Goal: Task Accomplishment & Management: Manage account settings

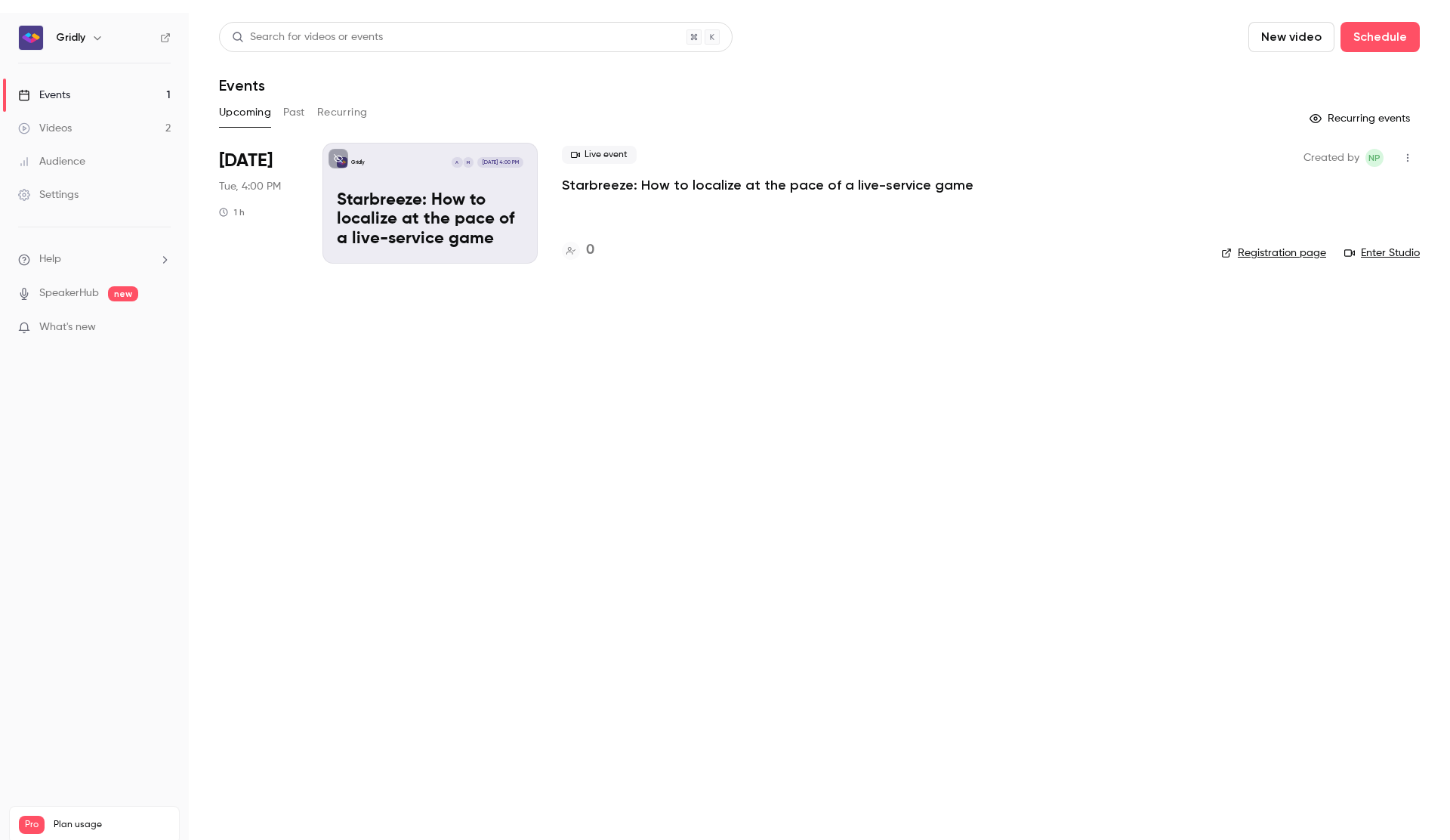
click at [436, 225] on p "Starbreeze: How to localize at the pace of a live-service game" at bounding box center [430, 220] width 187 height 59
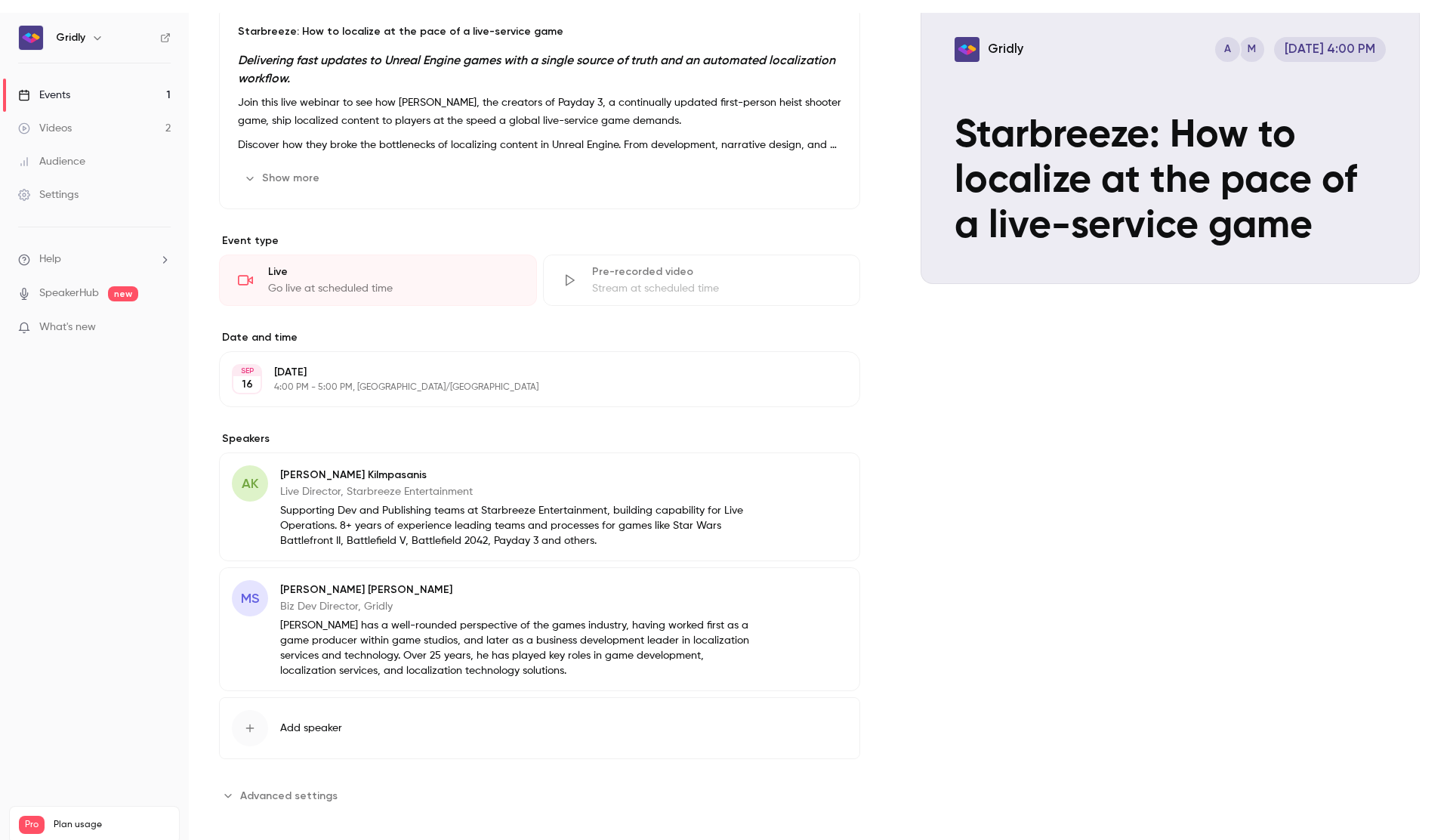
scroll to position [30, 0]
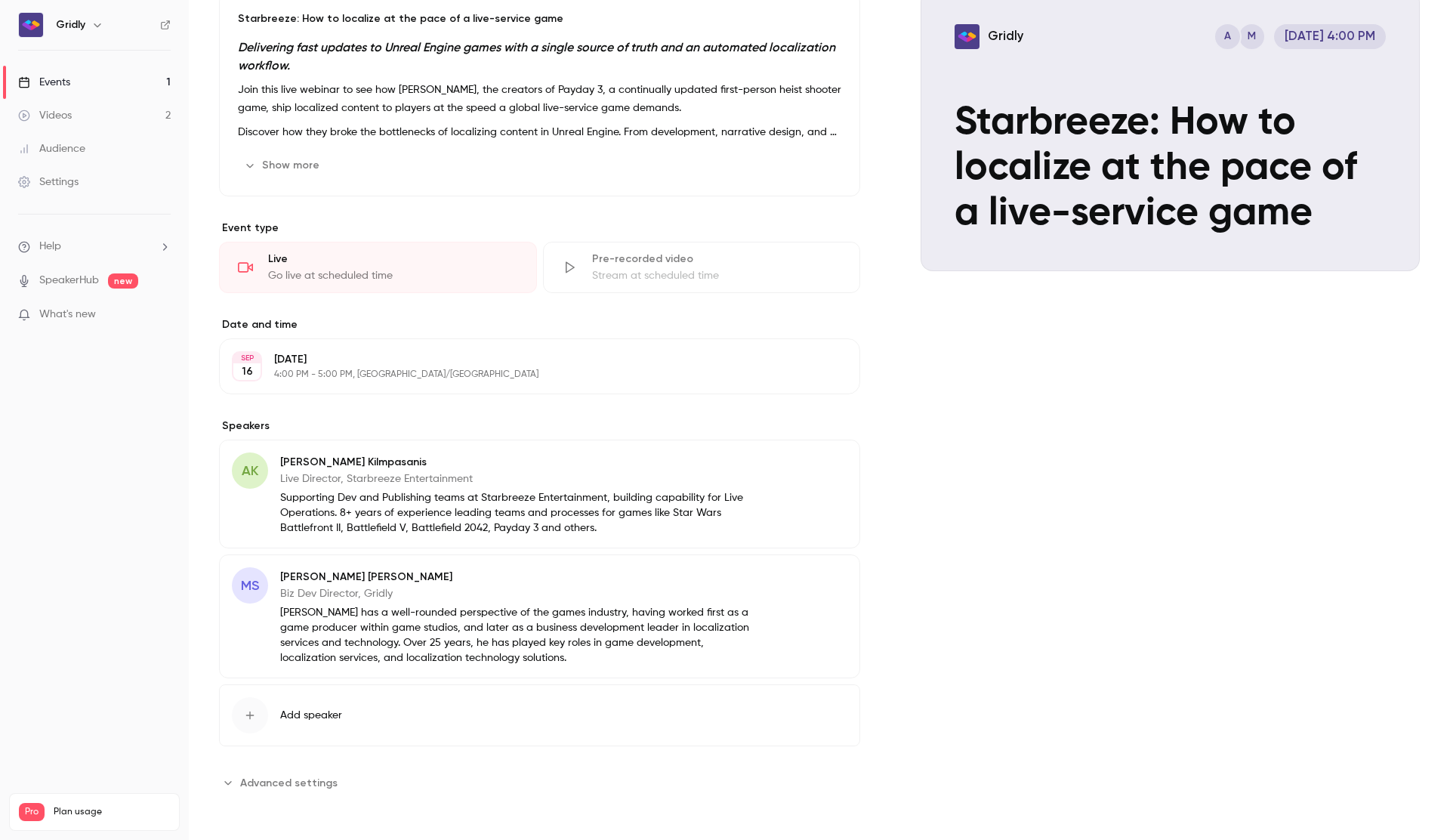
click at [828, 466] on button "Edit" at bounding box center [819, 464] width 55 height 25
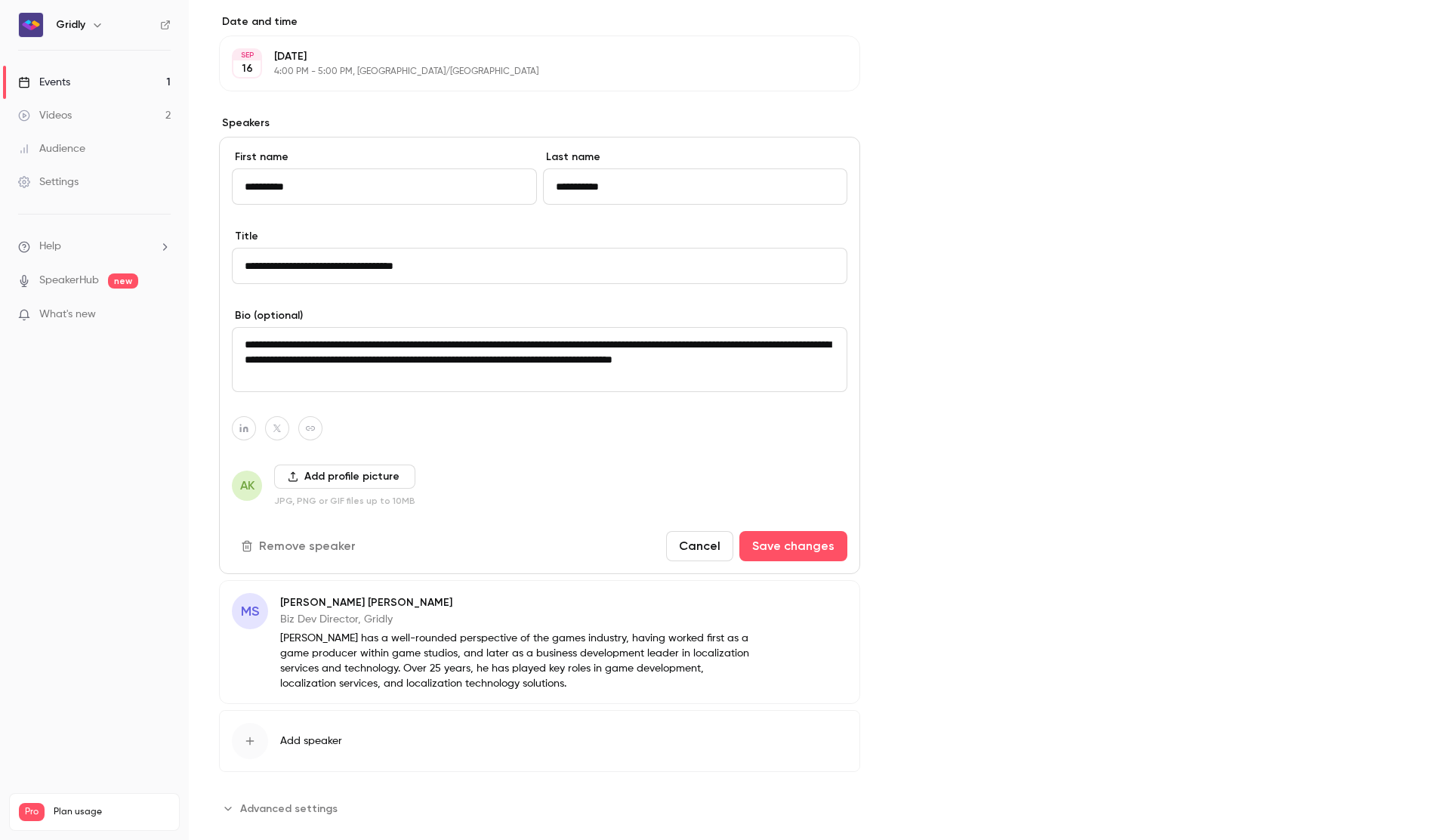
scroll to position [493, 0]
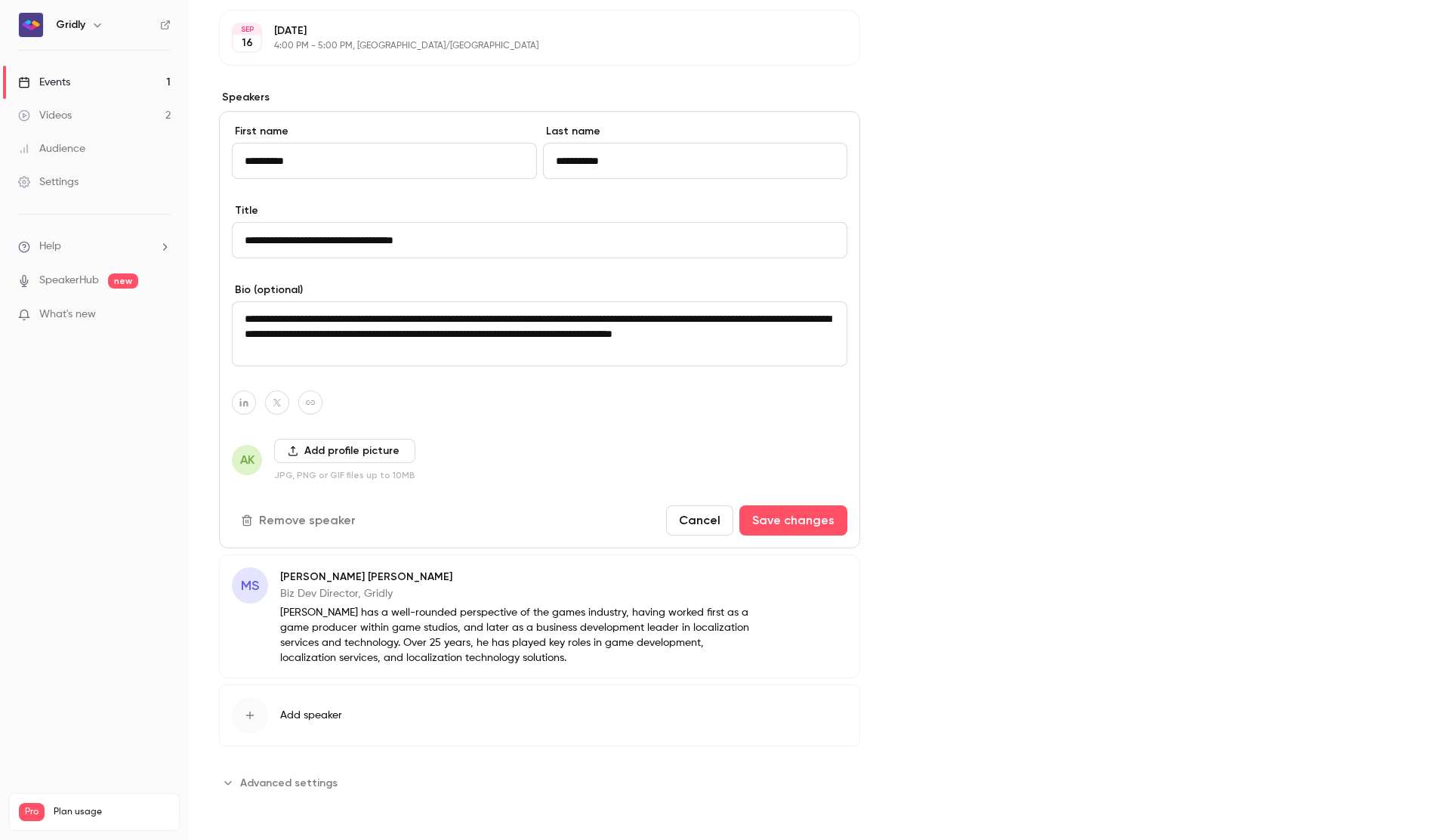
click at [374, 451] on button "Add profile picture" at bounding box center [345, 451] width 142 height 25
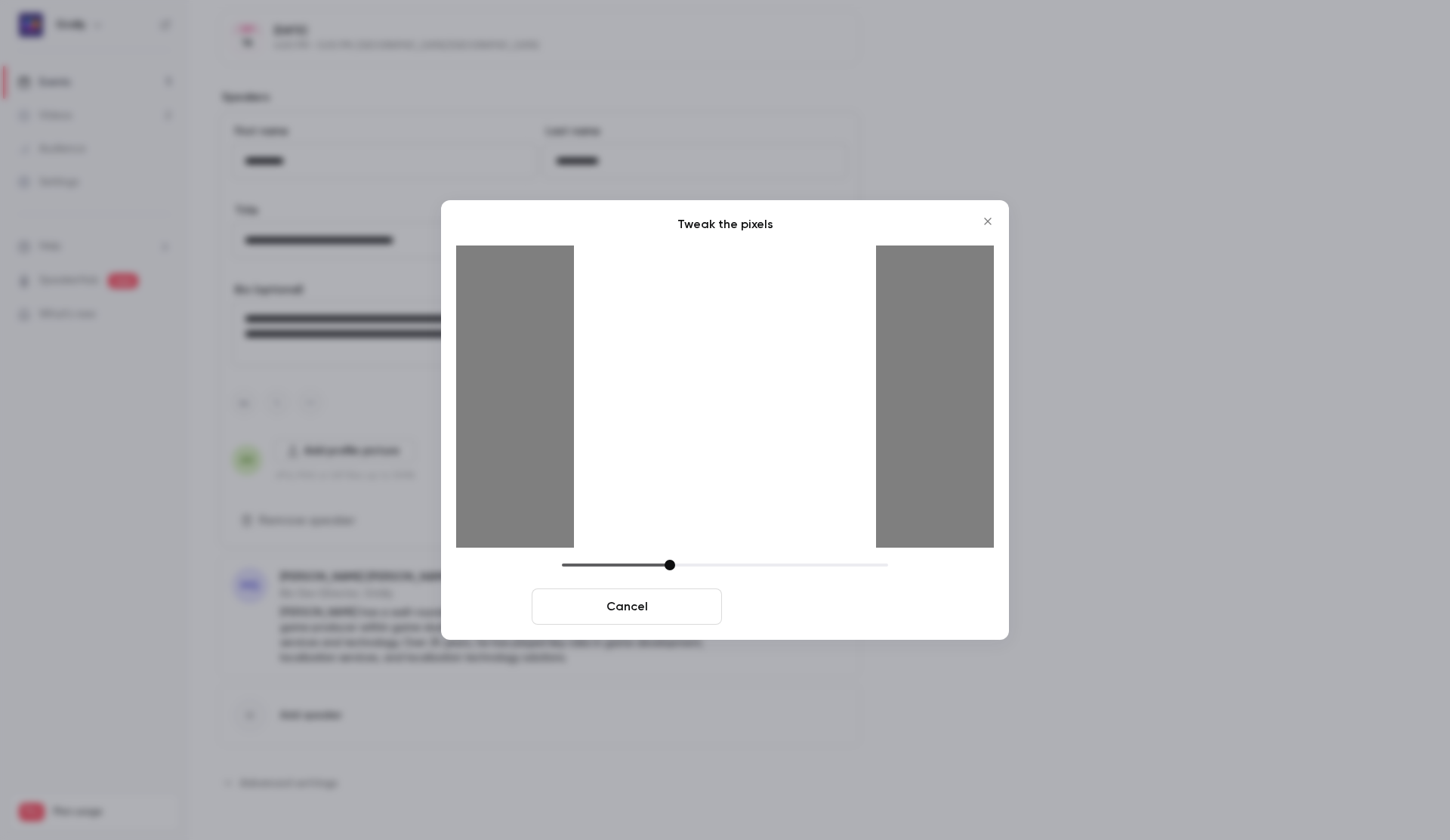
click at [814, 600] on button "Crop and save" at bounding box center [823, 606] width 191 height 36
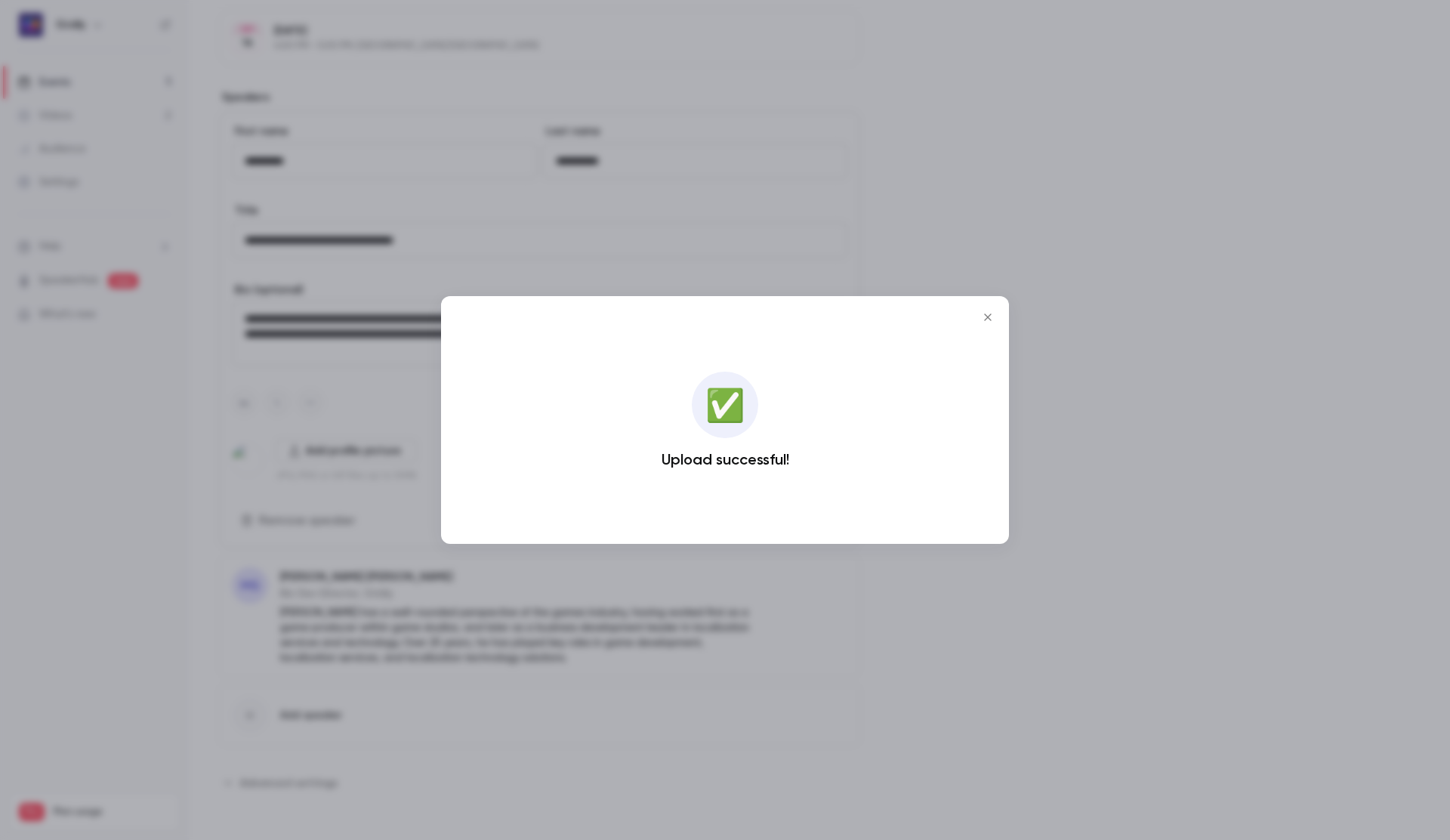
click at [990, 321] on icon "Close" at bounding box center [987, 317] width 18 height 12
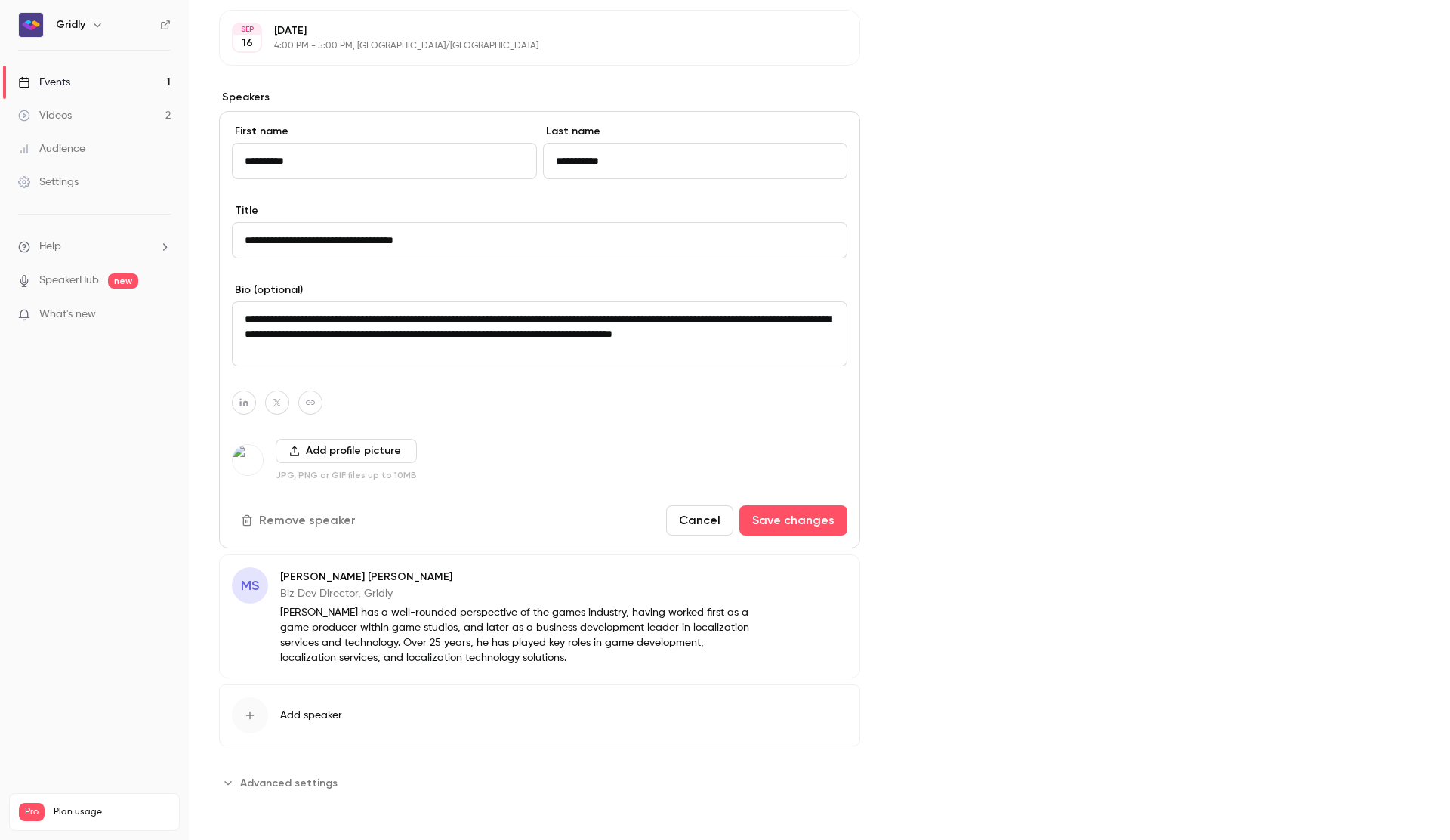
click at [814, 577] on button "Edit" at bounding box center [819, 580] width 55 height 25
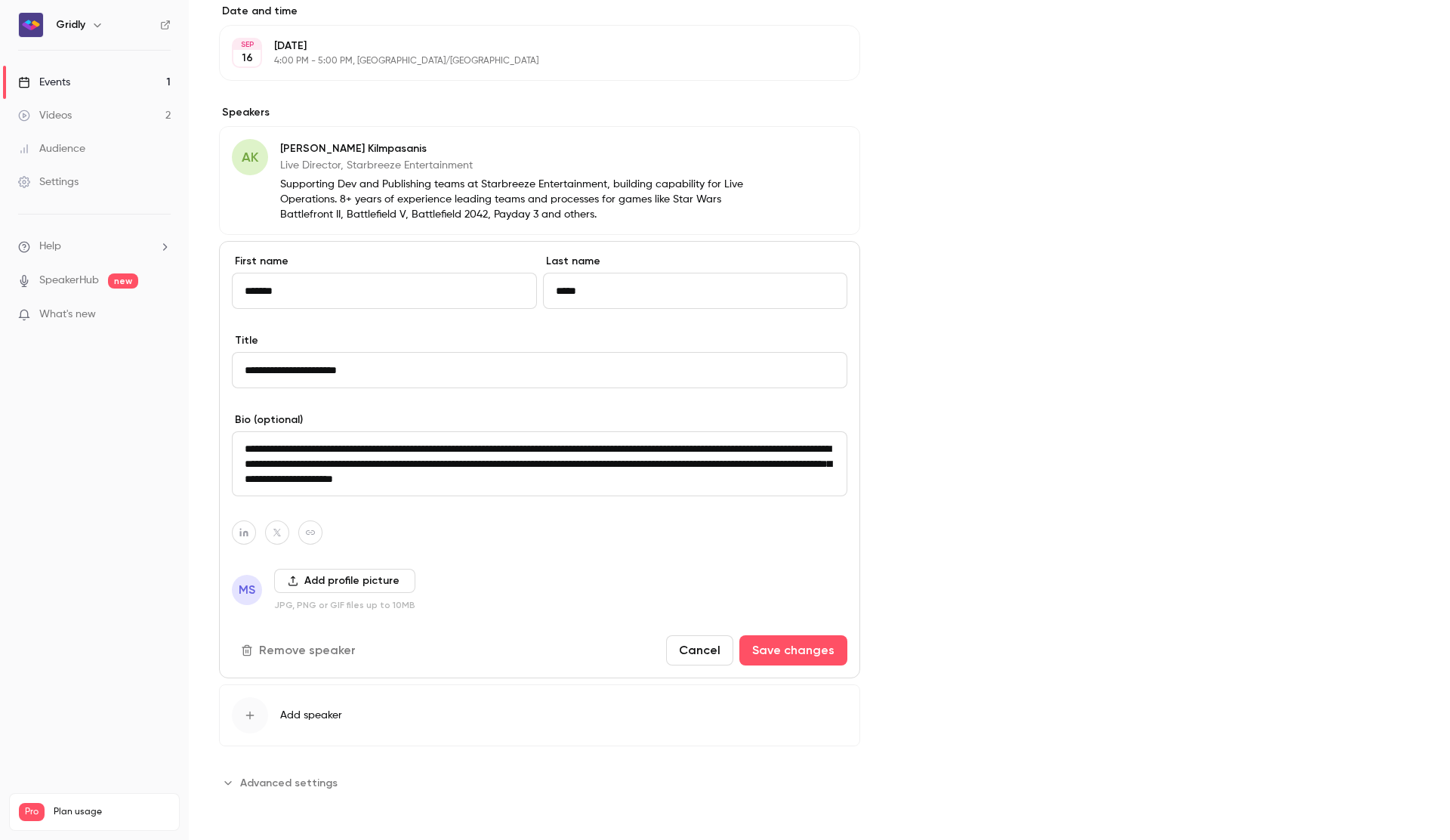
click at [353, 580] on button "Add profile picture" at bounding box center [345, 580] width 142 height 25
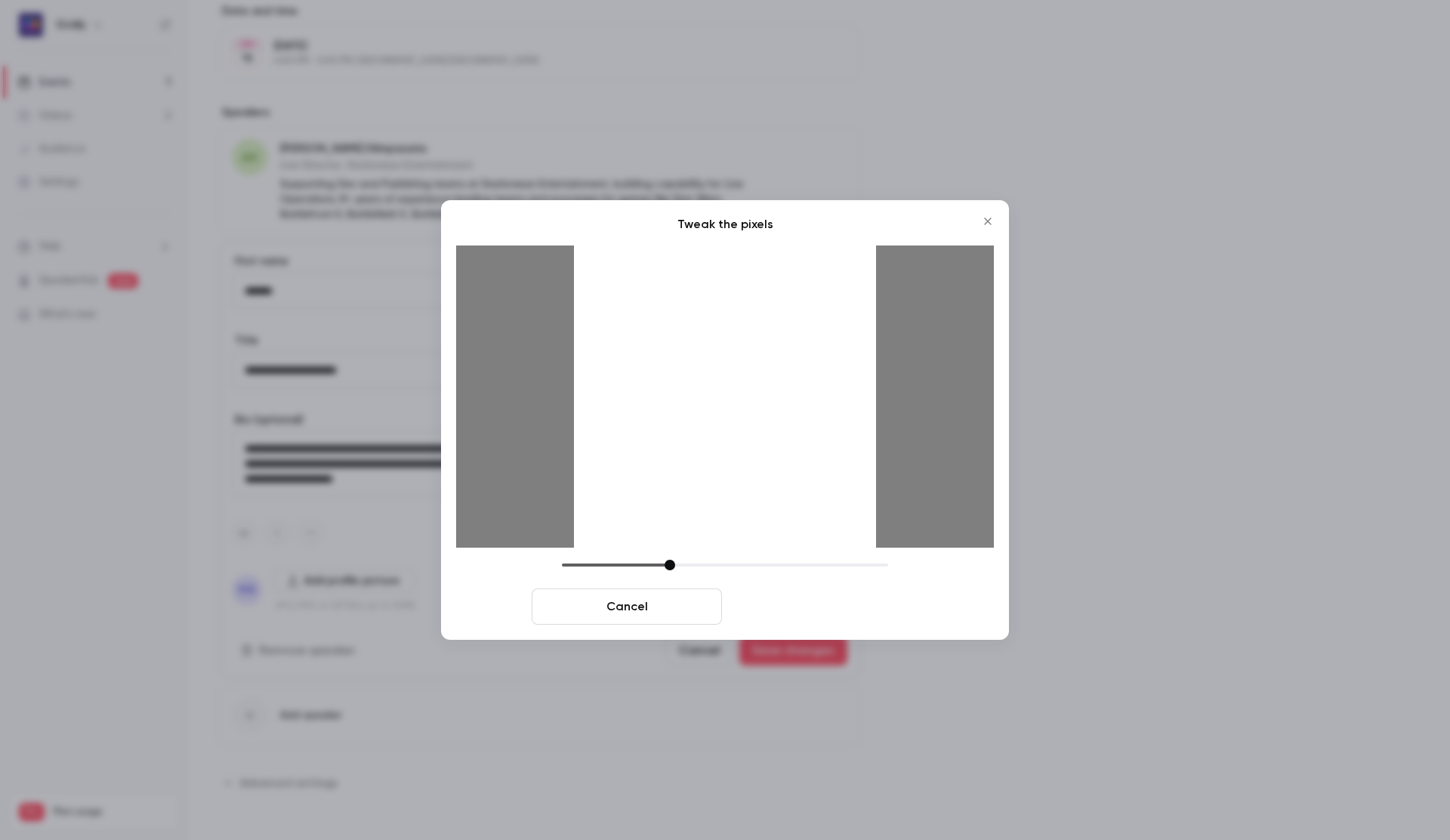
click at [818, 605] on button "Crop and save" at bounding box center [823, 606] width 191 height 36
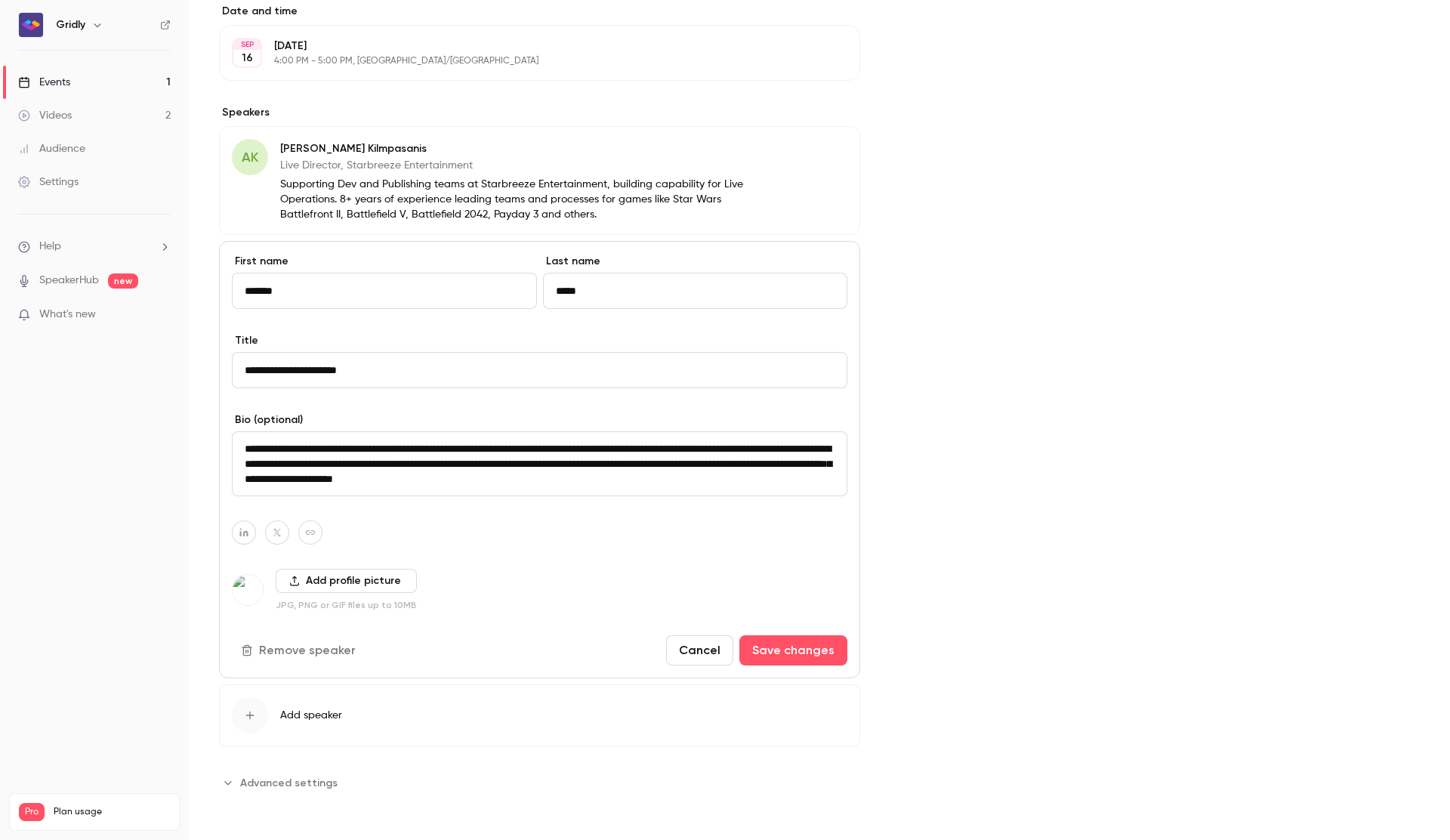
click at [987, 318] on div "Cover image Gridly M A [DATE] 4:00 PM Starbreeze: How to localize at the pace o…" at bounding box center [1170, 227] width 499 height 1136
click at [790, 644] on button "Save changes" at bounding box center [793, 650] width 108 height 30
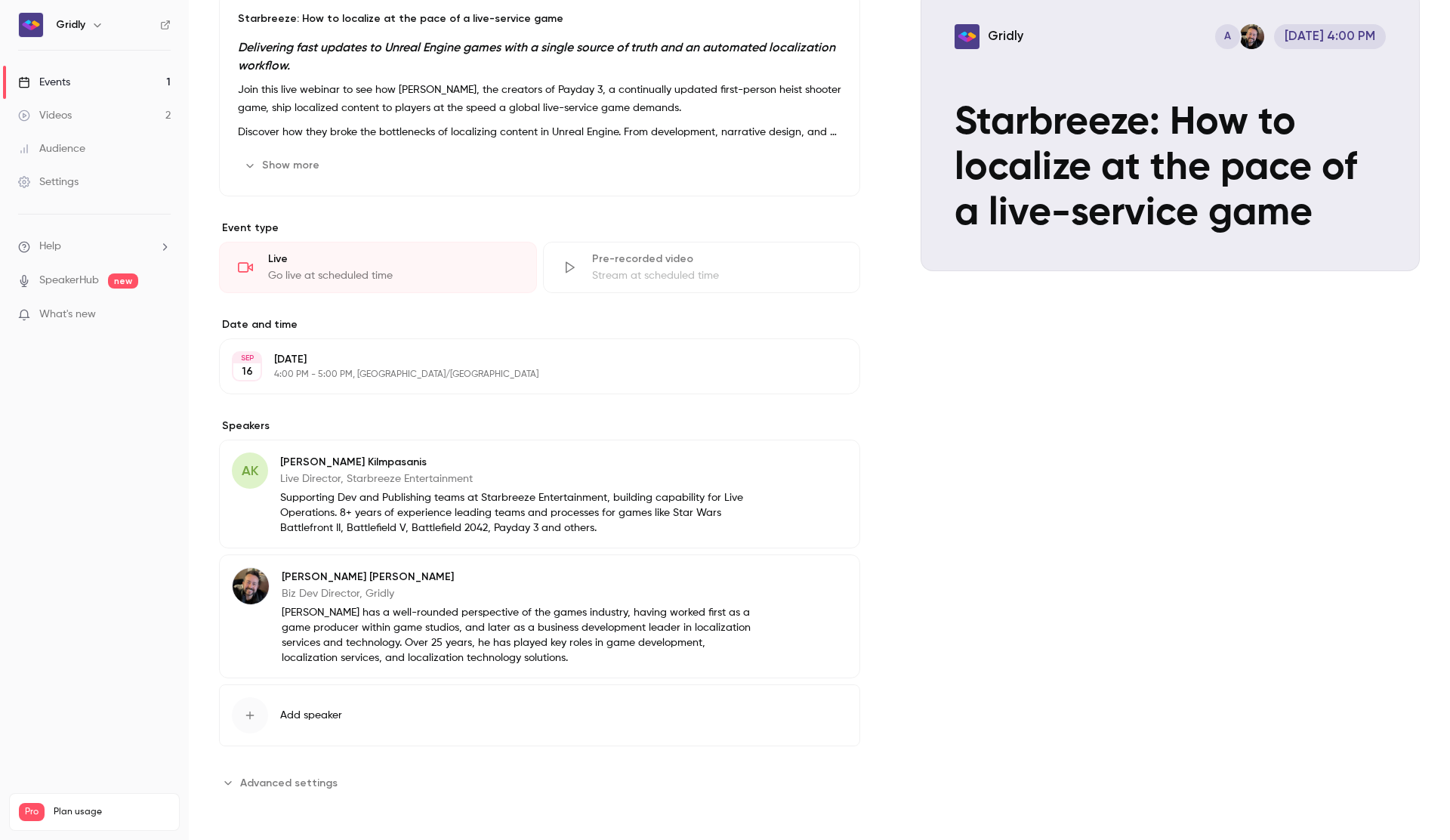
scroll to position [164, 0]
click at [842, 470] on button "Edit" at bounding box center [819, 464] width 55 height 25
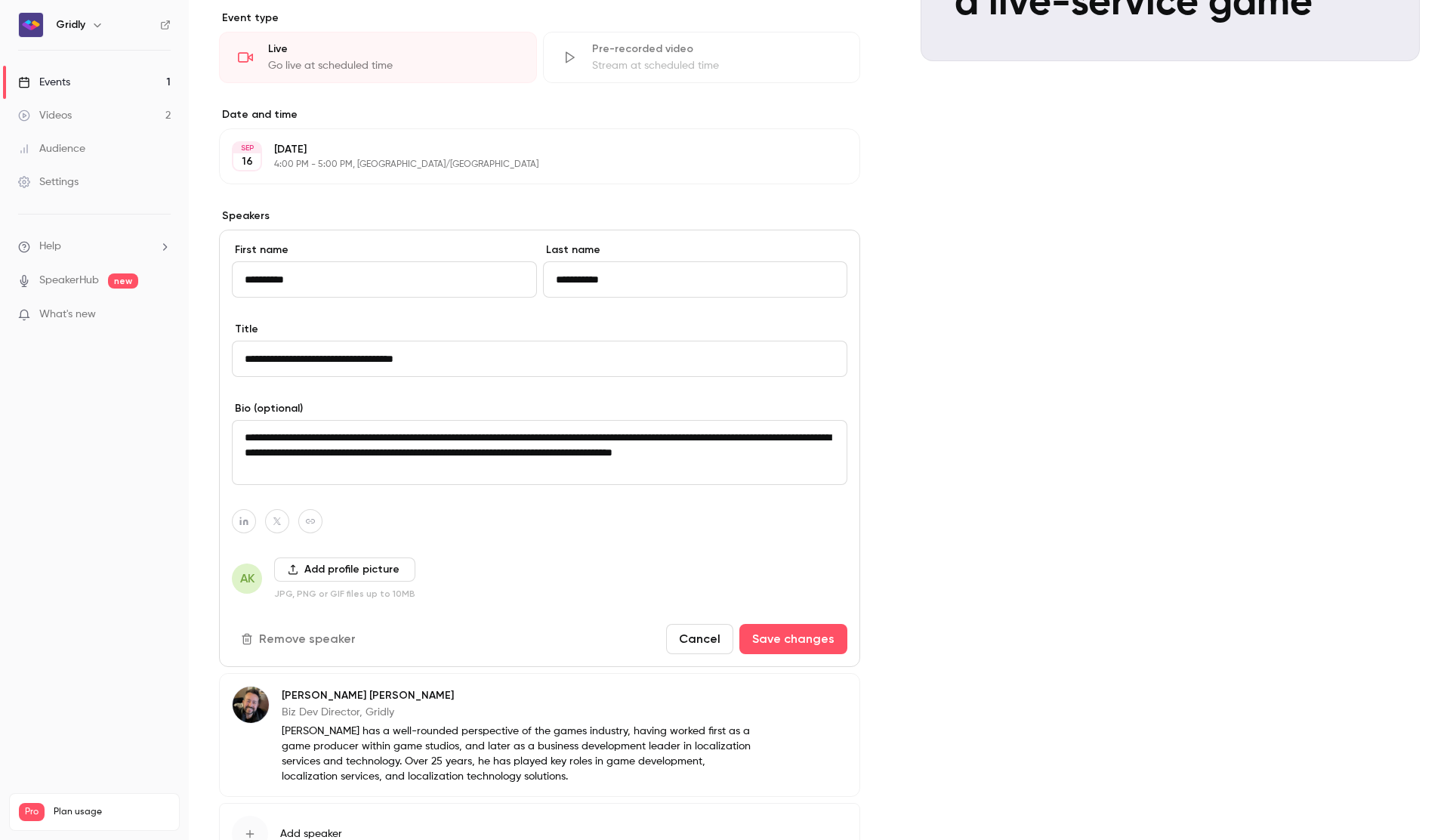
scroll to position [383, 0]
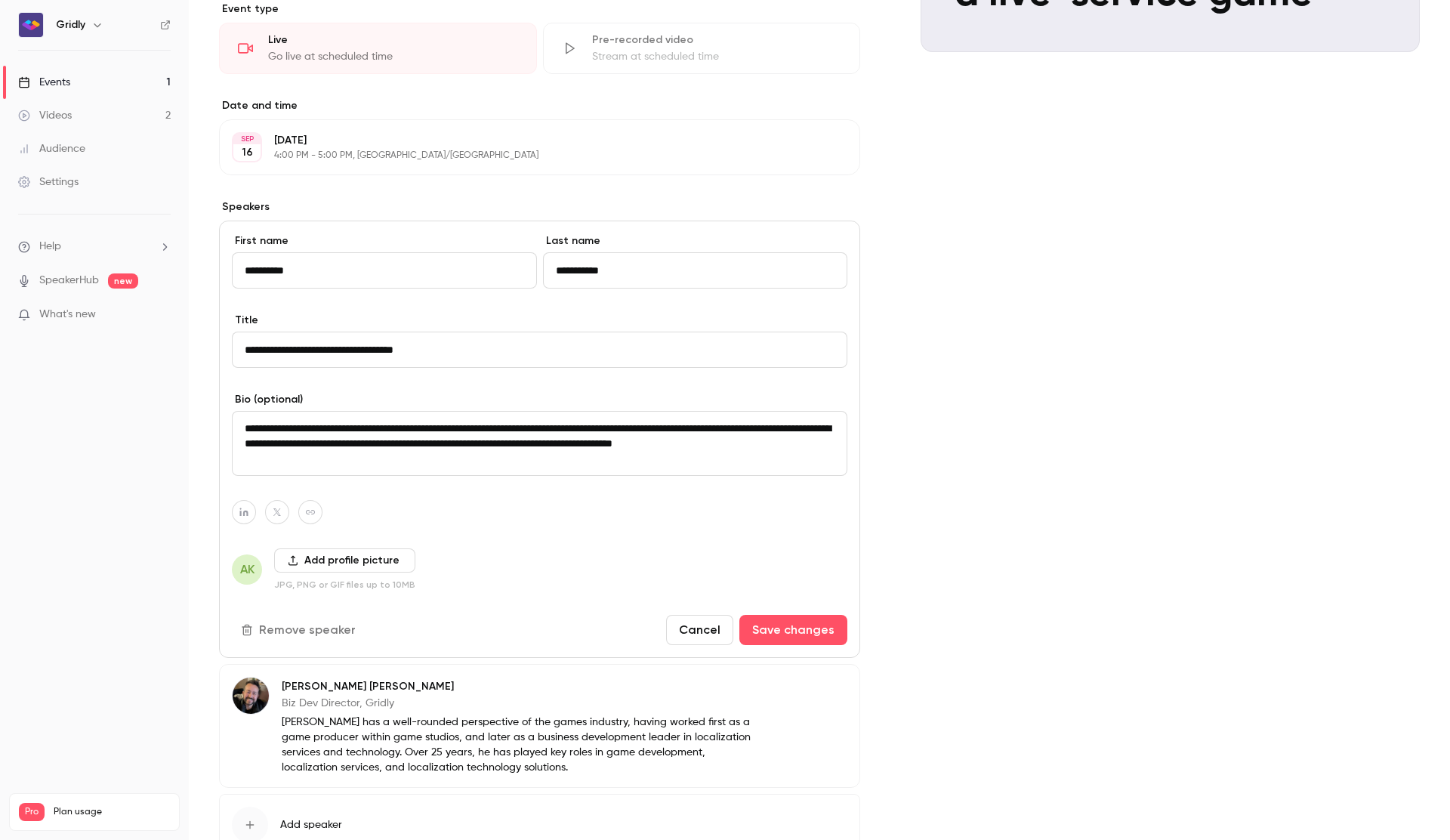
click at [349, 561] on button "Add profile picture" at bounding box center [345, 561] width 142 height 25
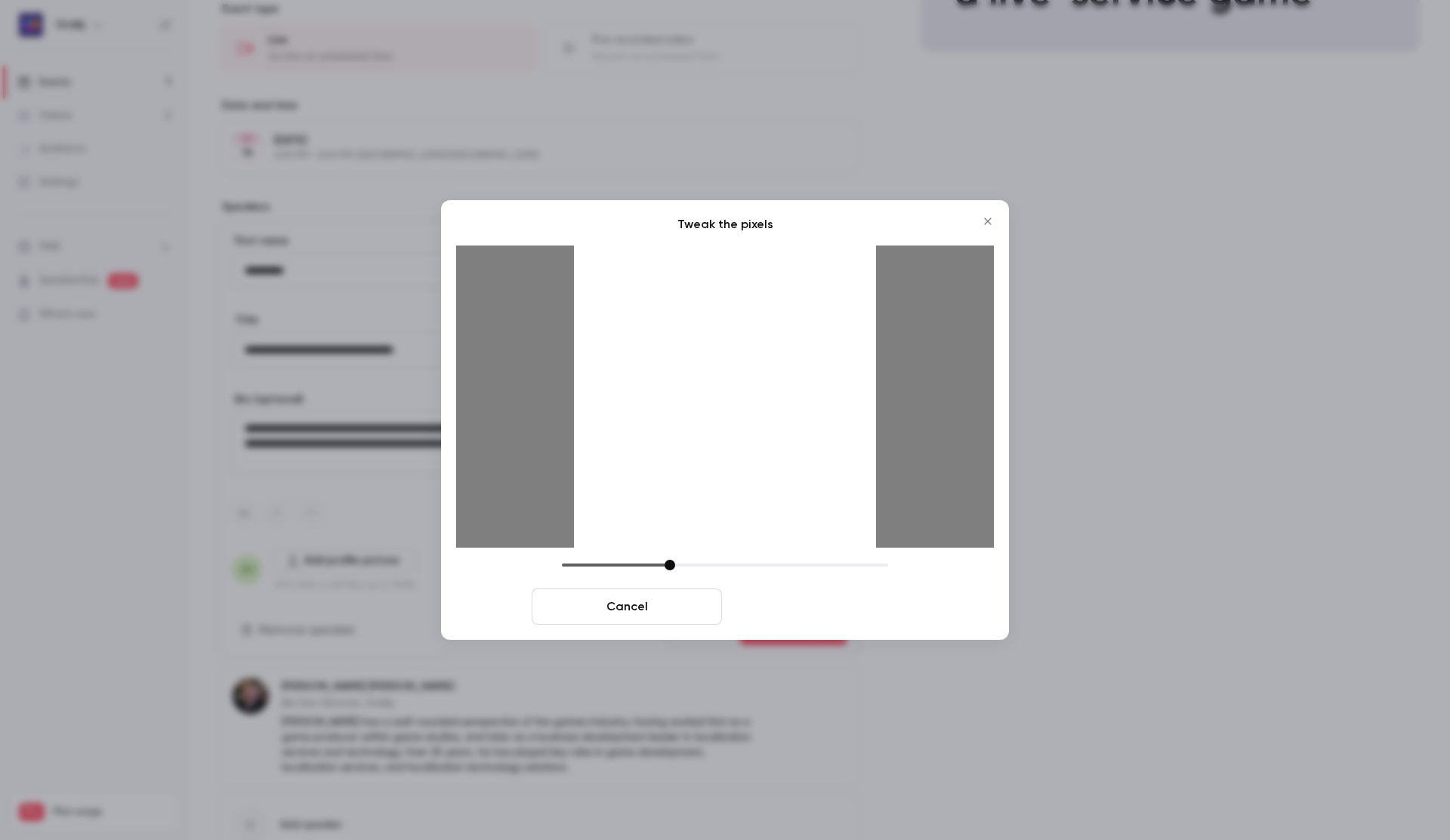
click at [858, 595] on button "Crop and save" at bounding box center [823, 606] width 191 height 36
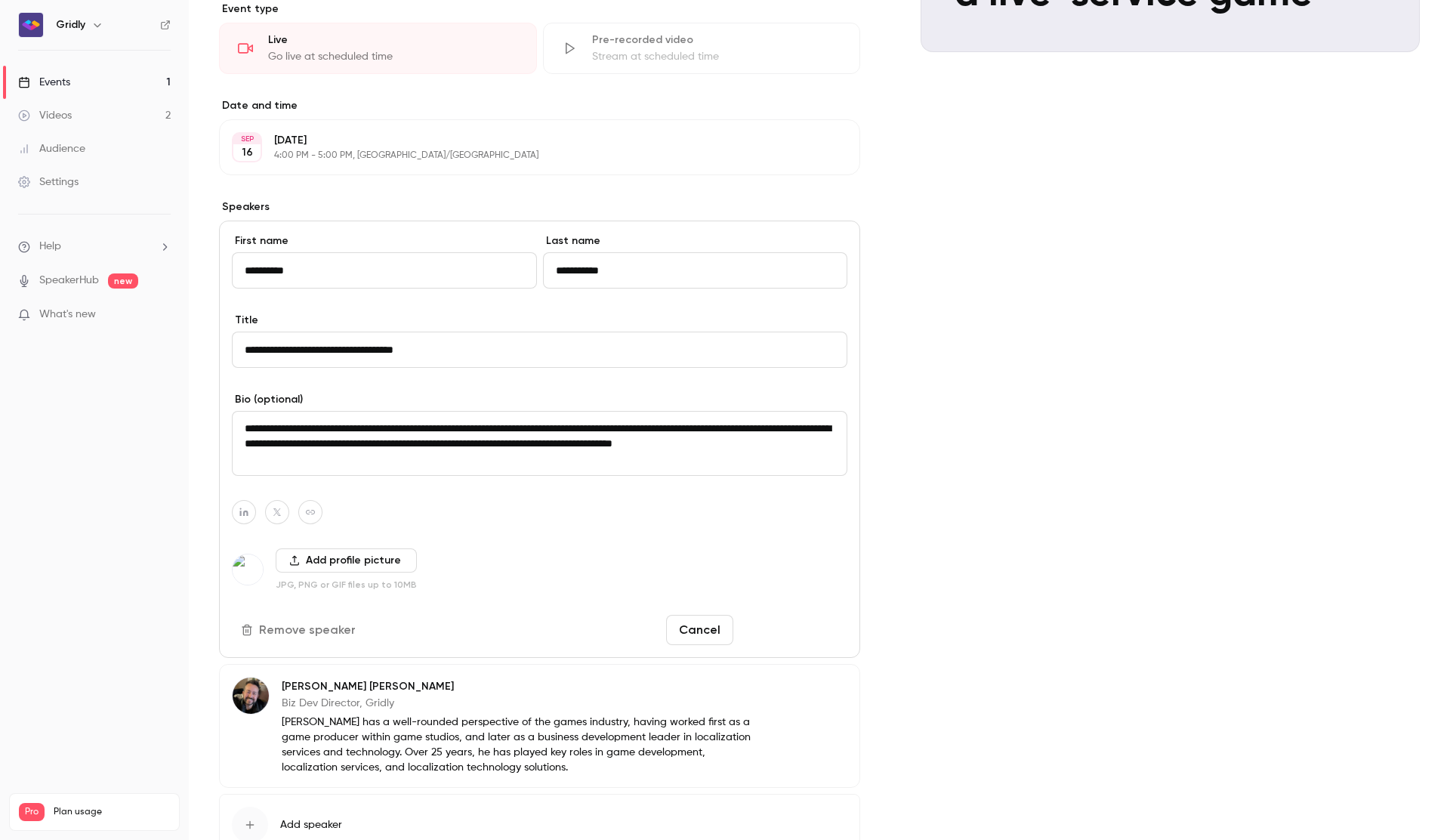
click at [826, 633] on button "Save changes" at bounding box center [793, 630] width 108 height 30
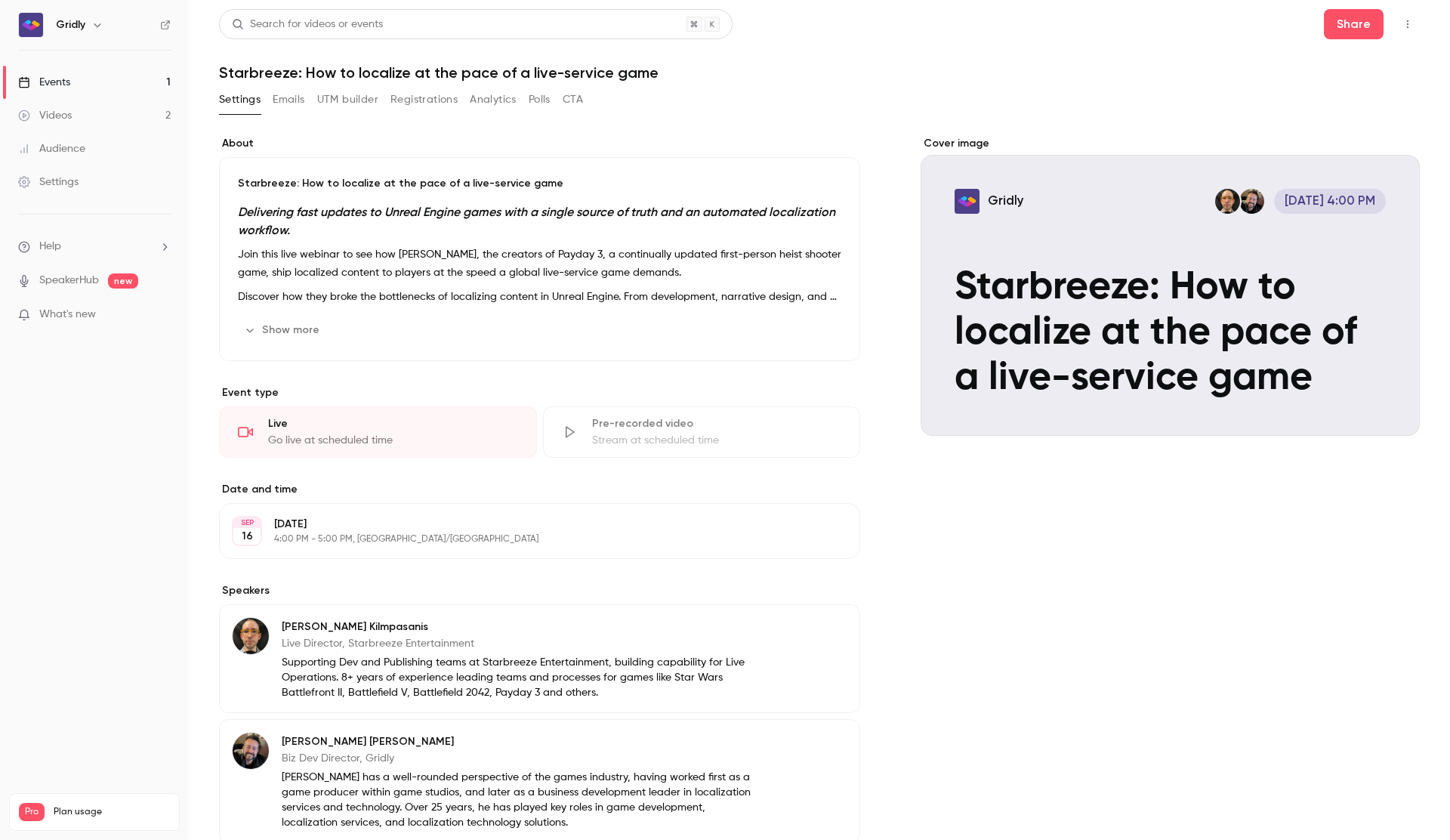
scroll to position [0, 0]
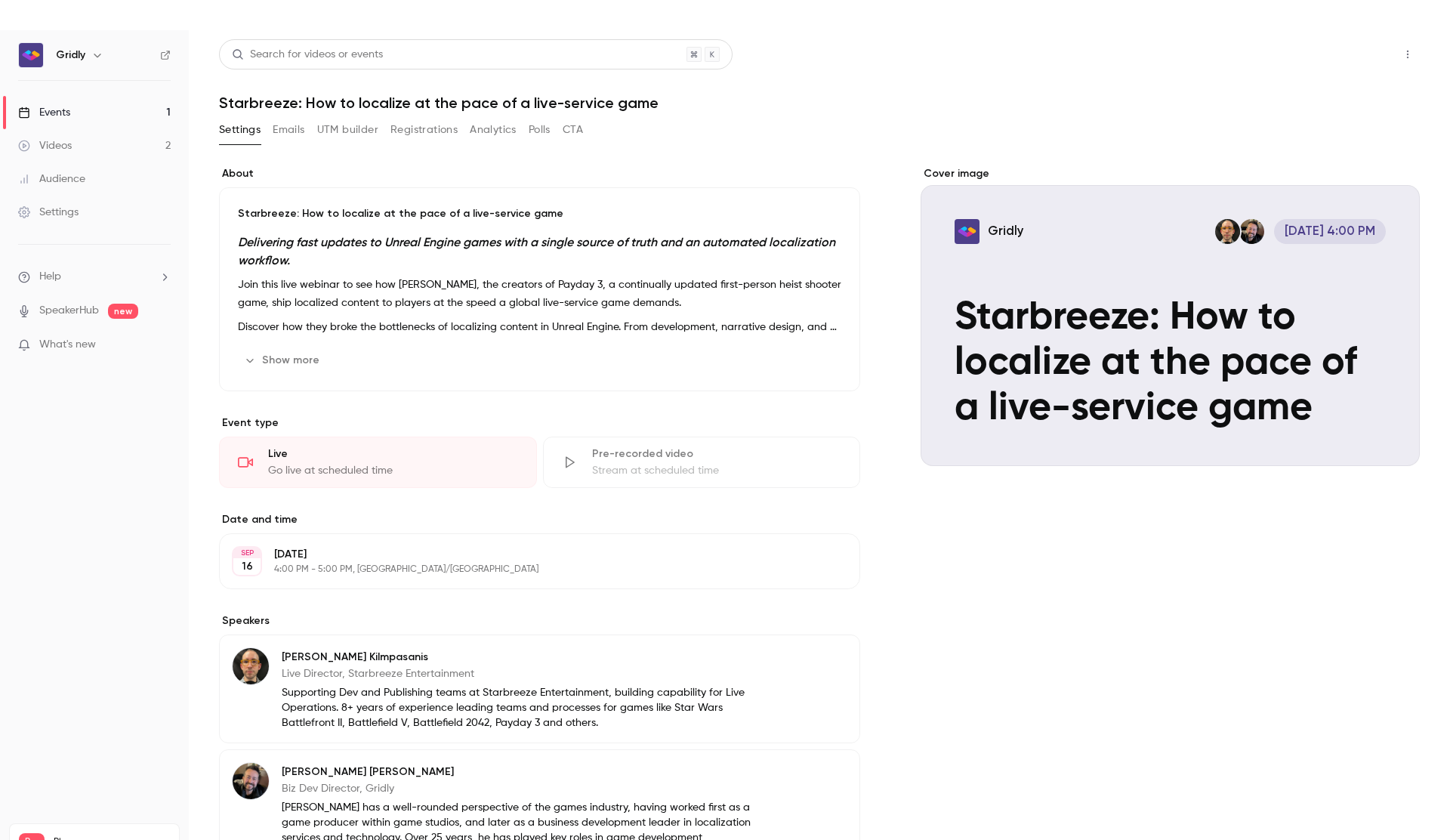
click at [1364, 60] on button "Share" at bounding box center [1353, 55] width 59 height 30
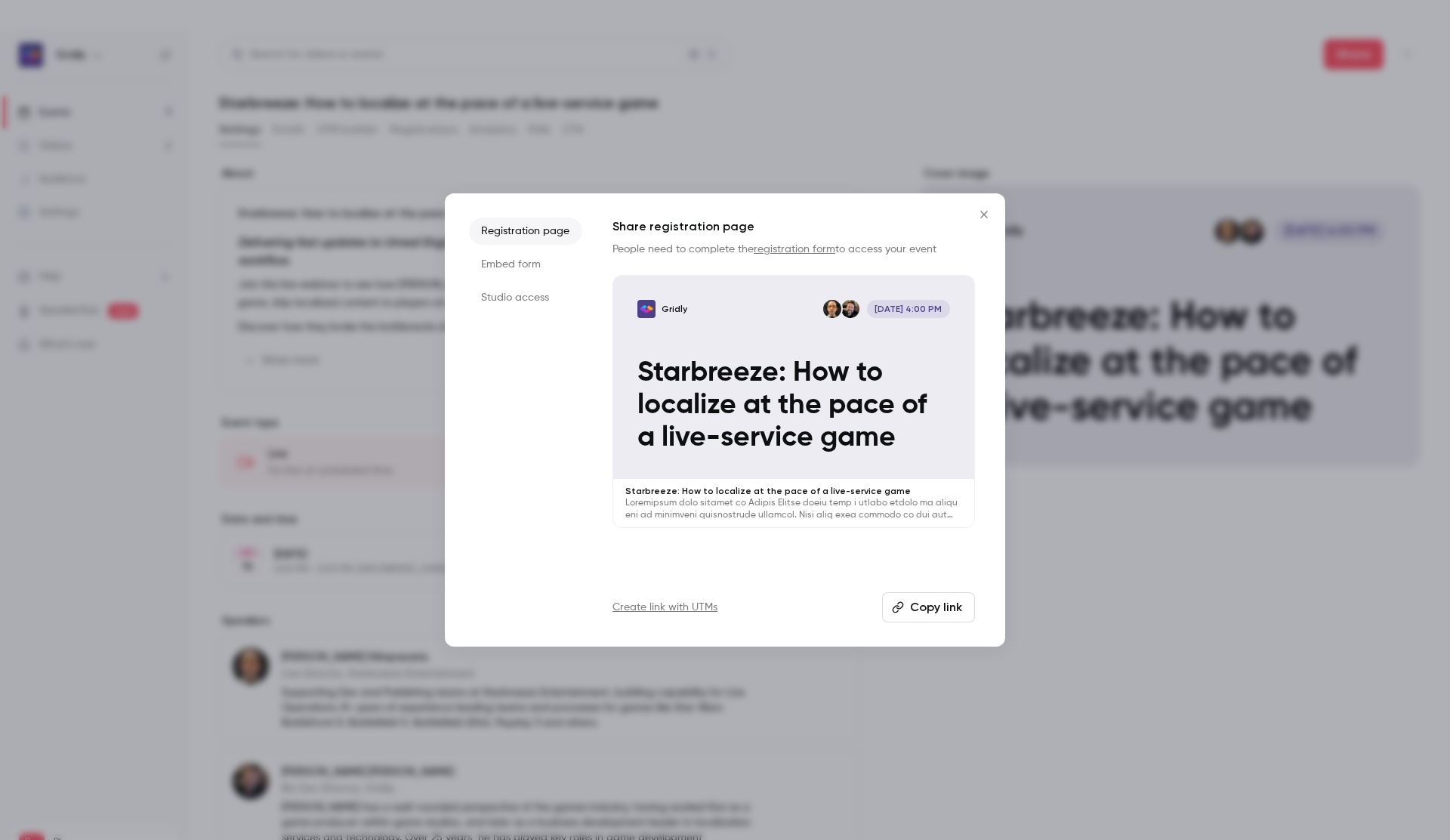
click at [923, 609] on button "Copy link" at bounding box center [928, 607] width 93 height 30
click at [530, 265] on li "Embed form" at bounding box center [526, 264] width 113 height 27
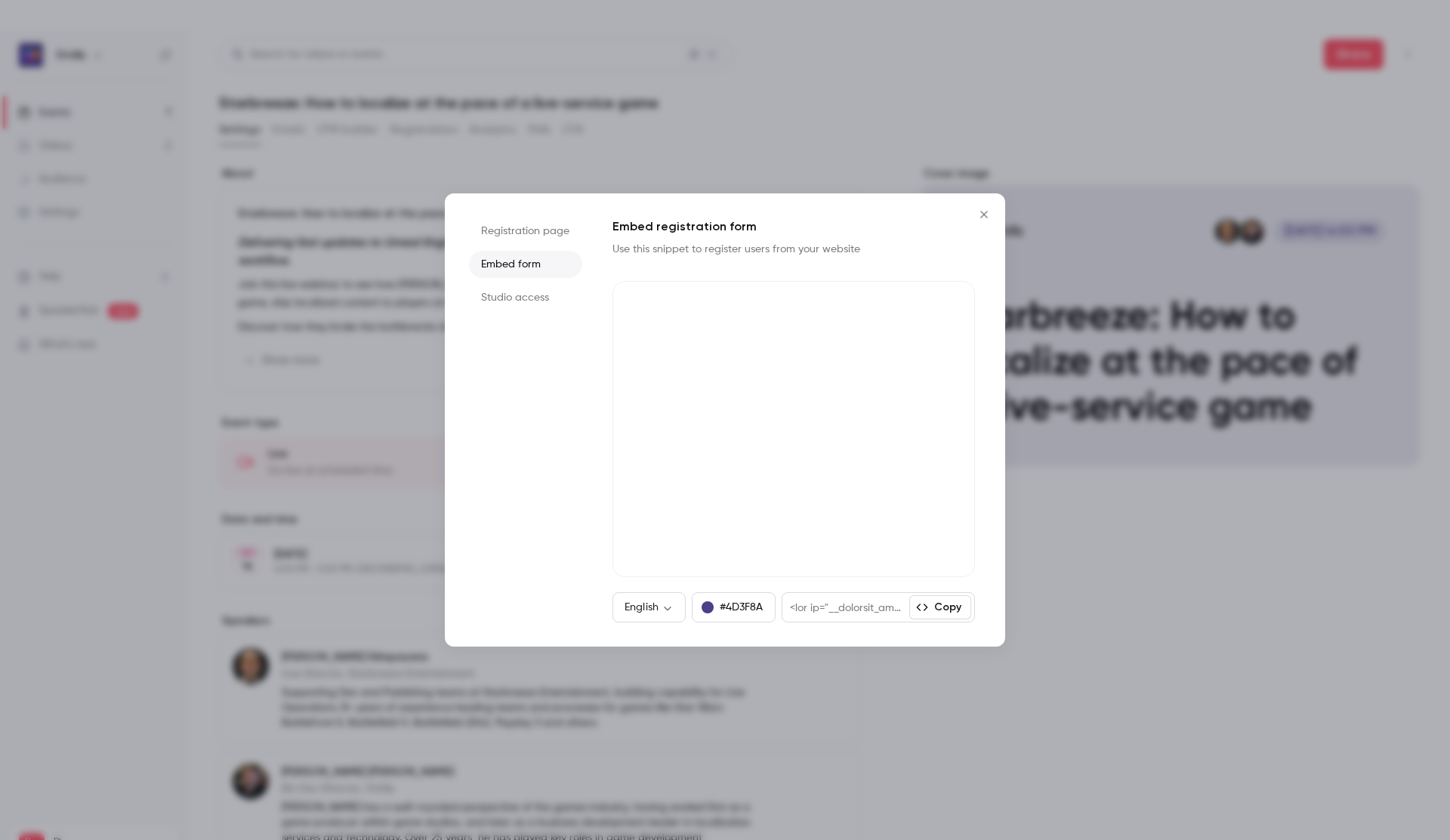
click at [531, 304] on li "Studio access" at bounding box center [526, 297] width 113 height 27
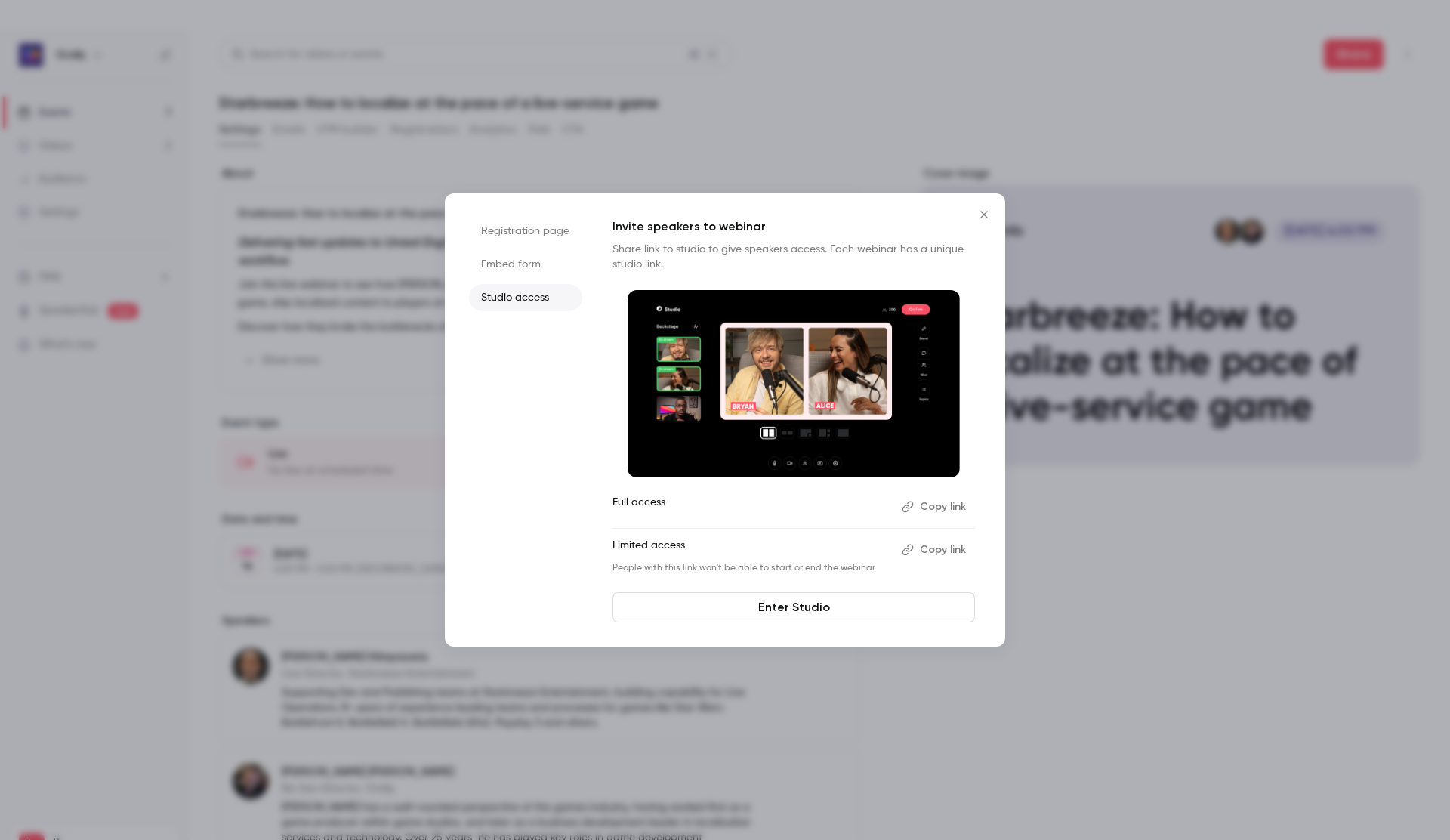
click at [987, 212] on icon "Close" at bounding box center [984, 214] width 18 height 12
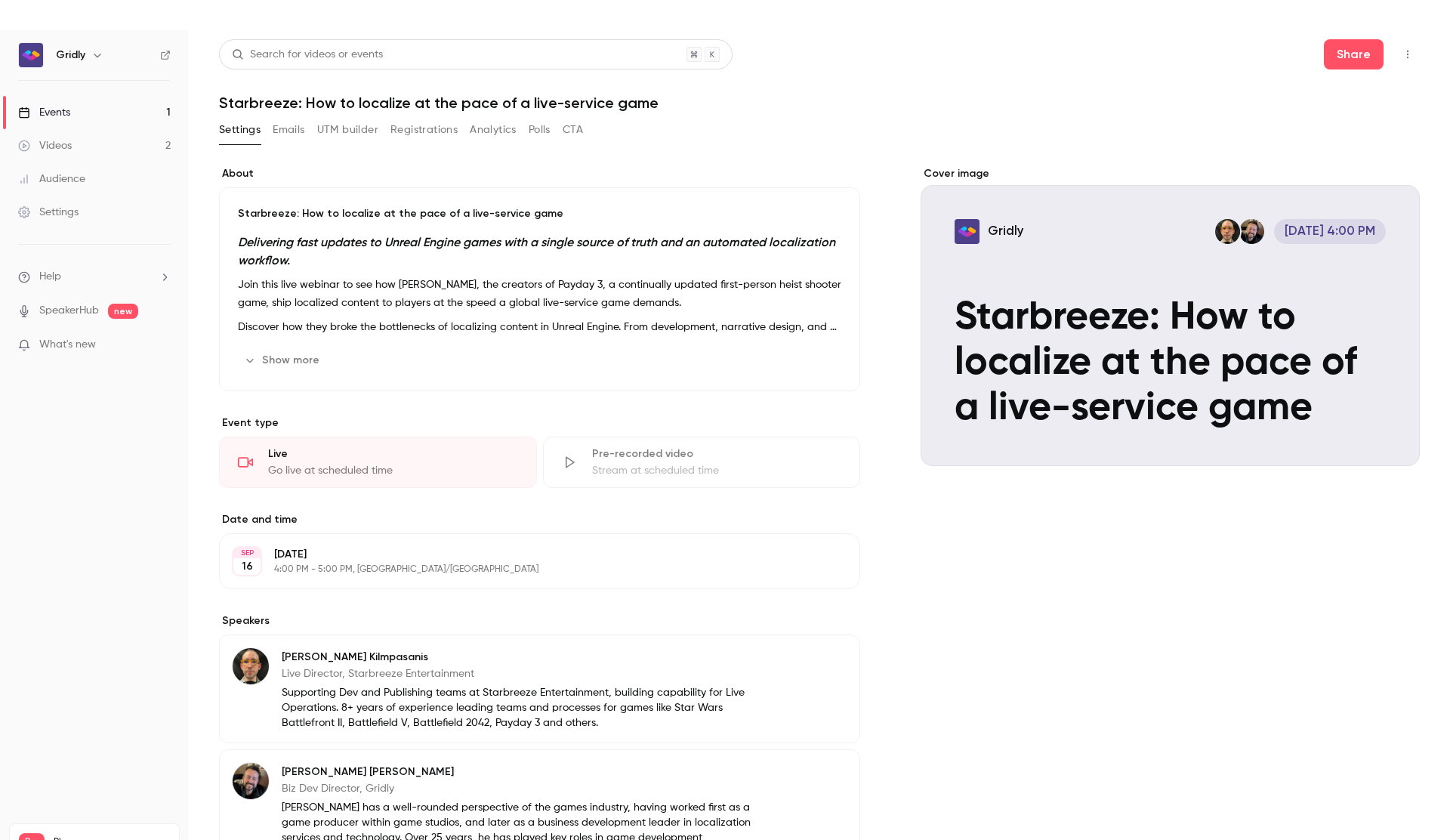
click at [41, 108] on div "Events" at bounding box center [43, 112] width 52 height 15
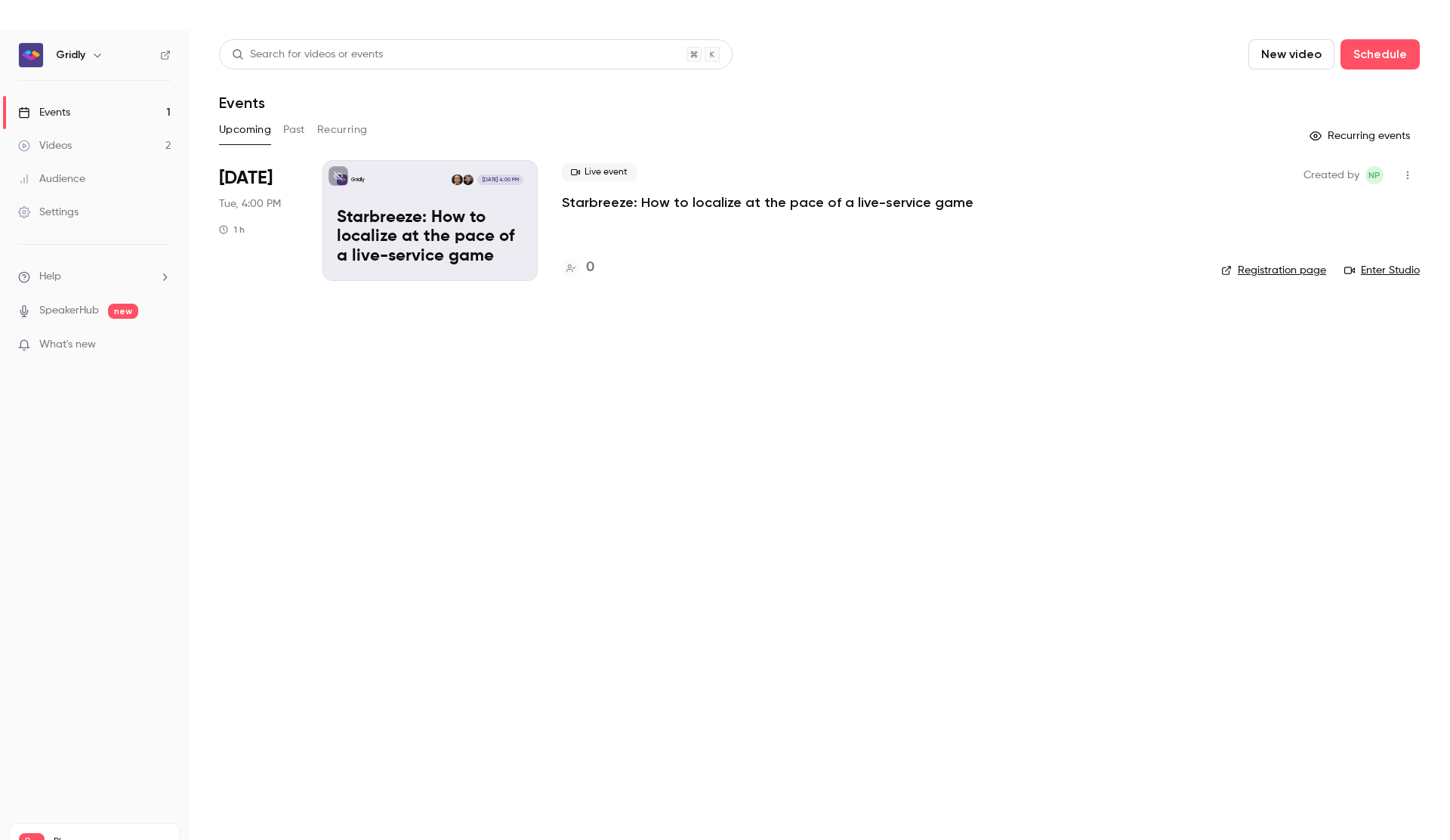
click at [492, 225] on p "Starbreeze: How to localize at the pace of a live-service game" at bounding box center [430, 238] width 187 height 59
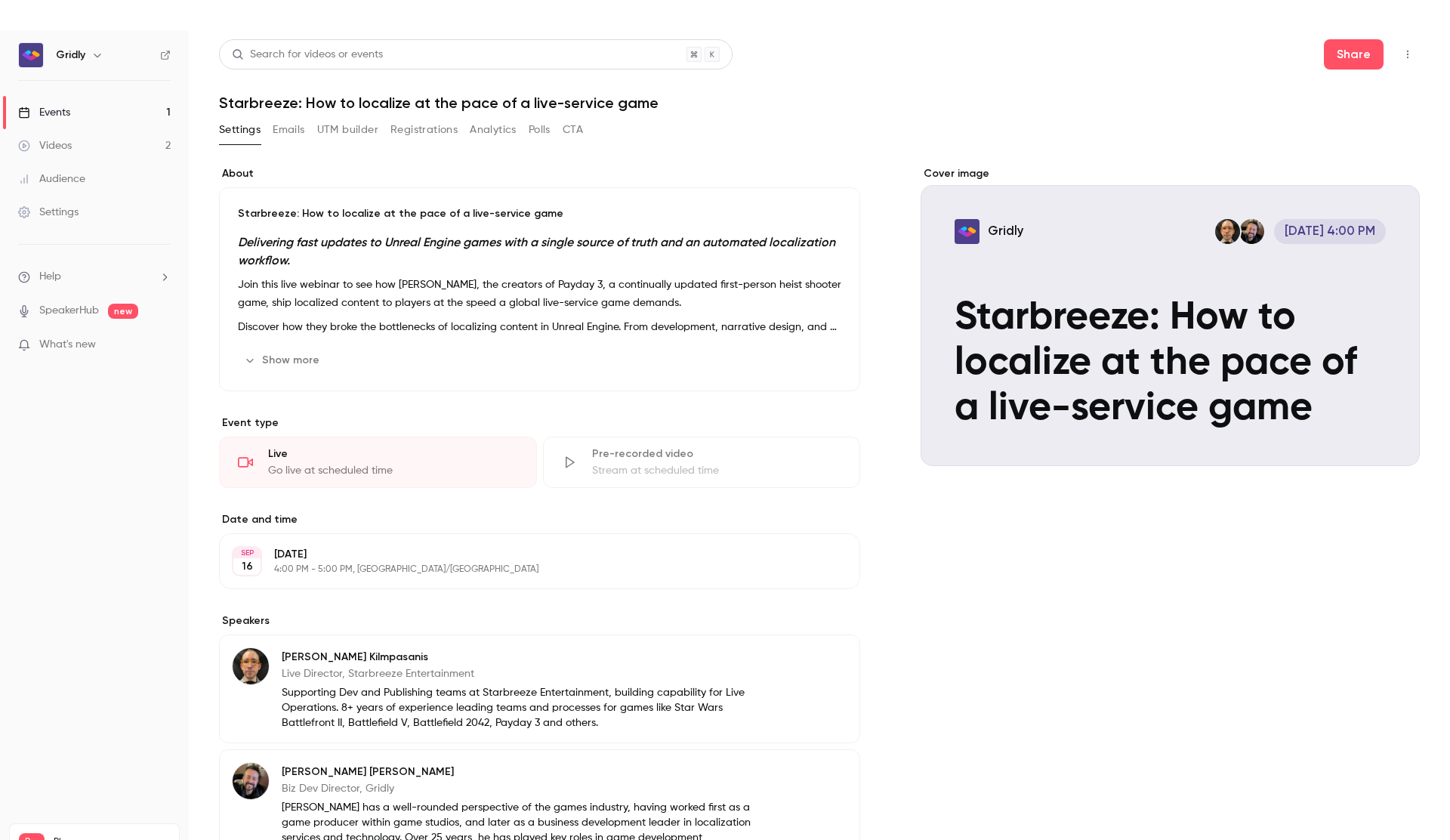
click at [1405, 47] on button "button" at bounding box center [1408, 55] width 25 height 25
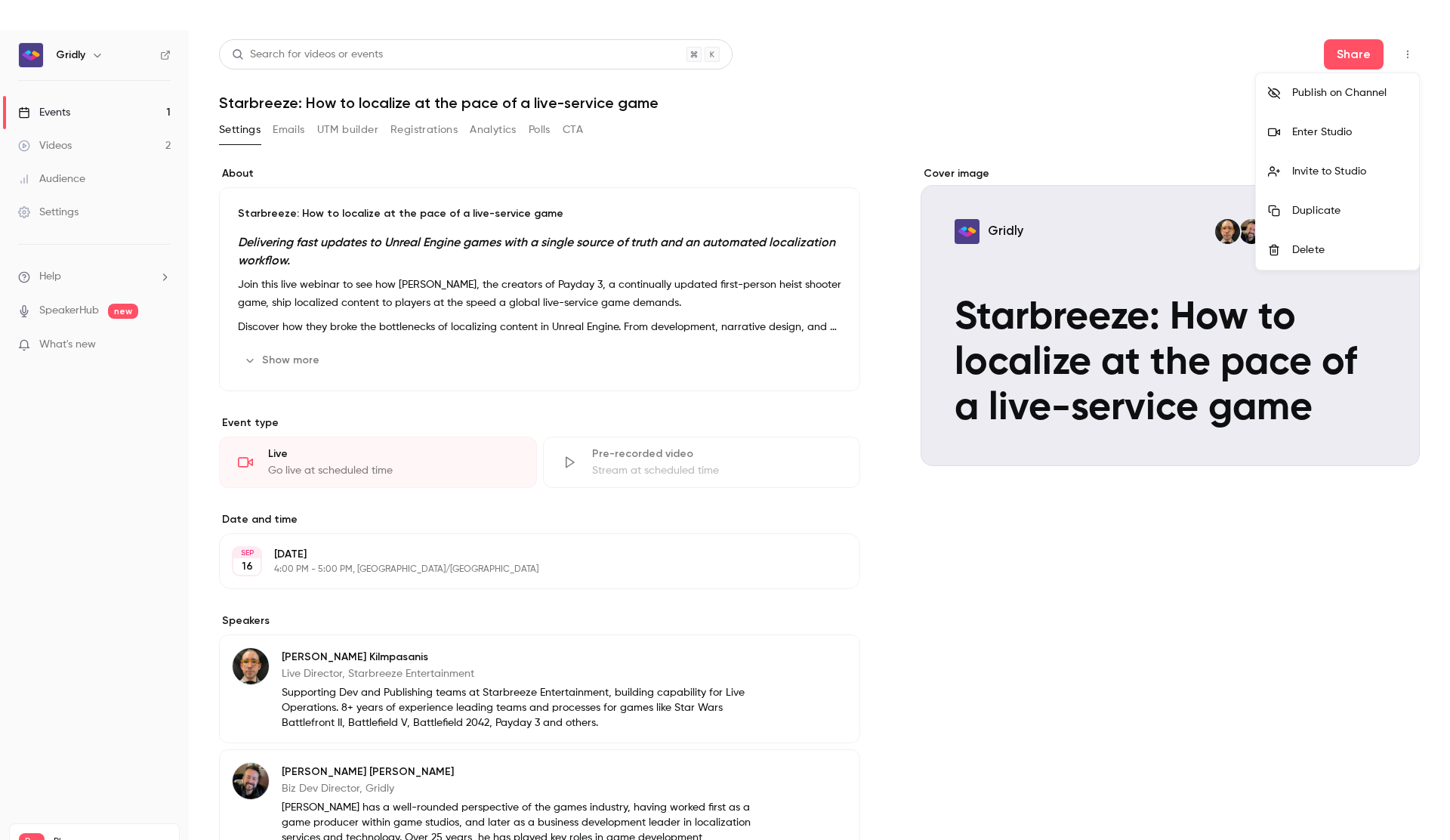
click at [1316, 215] on div "Duplicate" at bounding box center [1350, 210] width 115 height 15
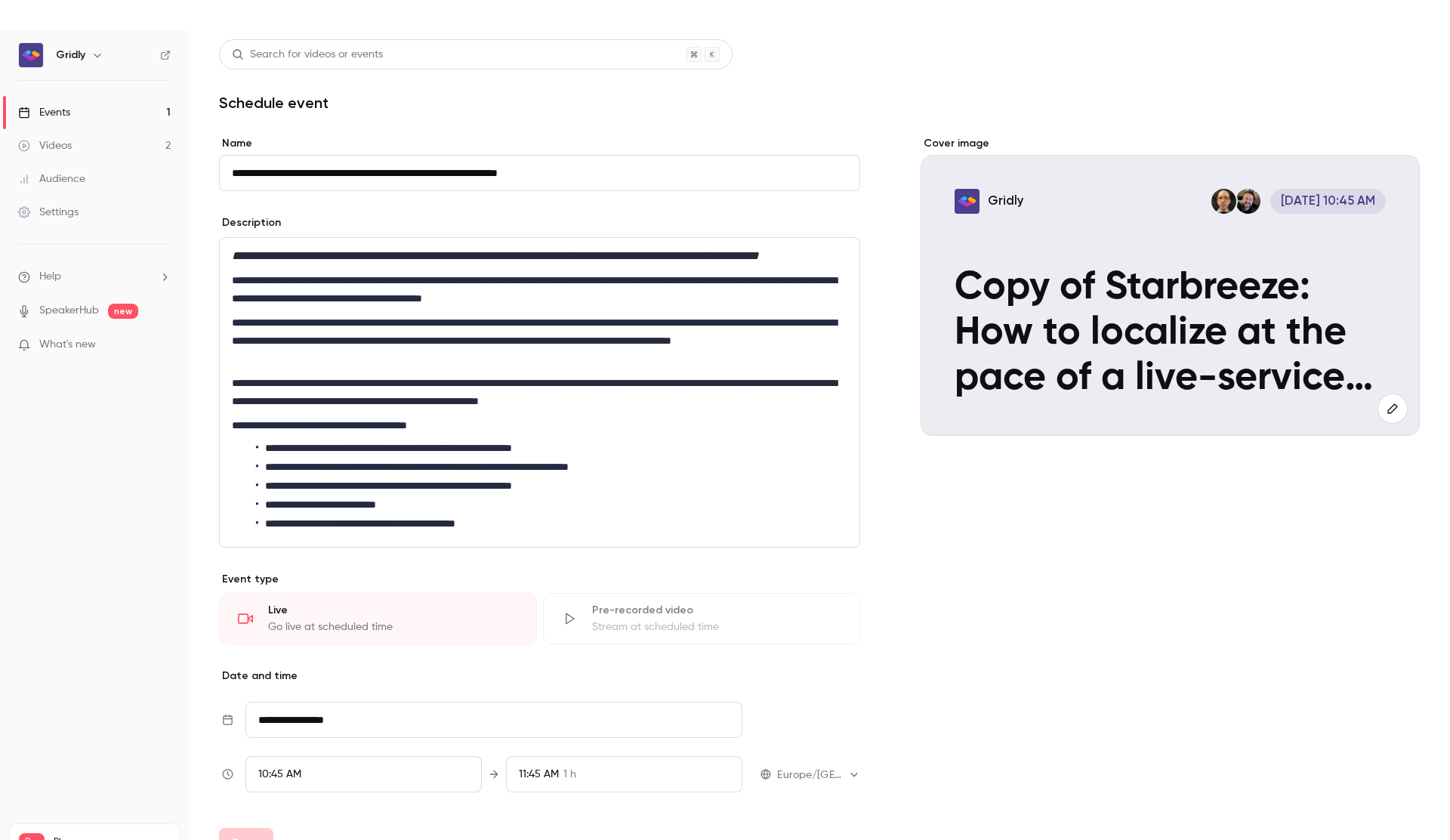
click at [262, 176] on input "**********" at bounding box center [539, 173] width 641 height 36
drag, startPoint x: 269, startPoint y: 172, endPoint x: 220, endPoint y: 172, distance: 49.0
click at [220, 172] on input "**********" at bounding box center [539, 173] width 641 height 36
drag, startPoint x: 232, startPoint y: 172, endPoint x: 247, endPoint y: 242, distance: 71.6
click at [232, 172] on input "**********" at bounding box center [539, 173] width 641 height 36
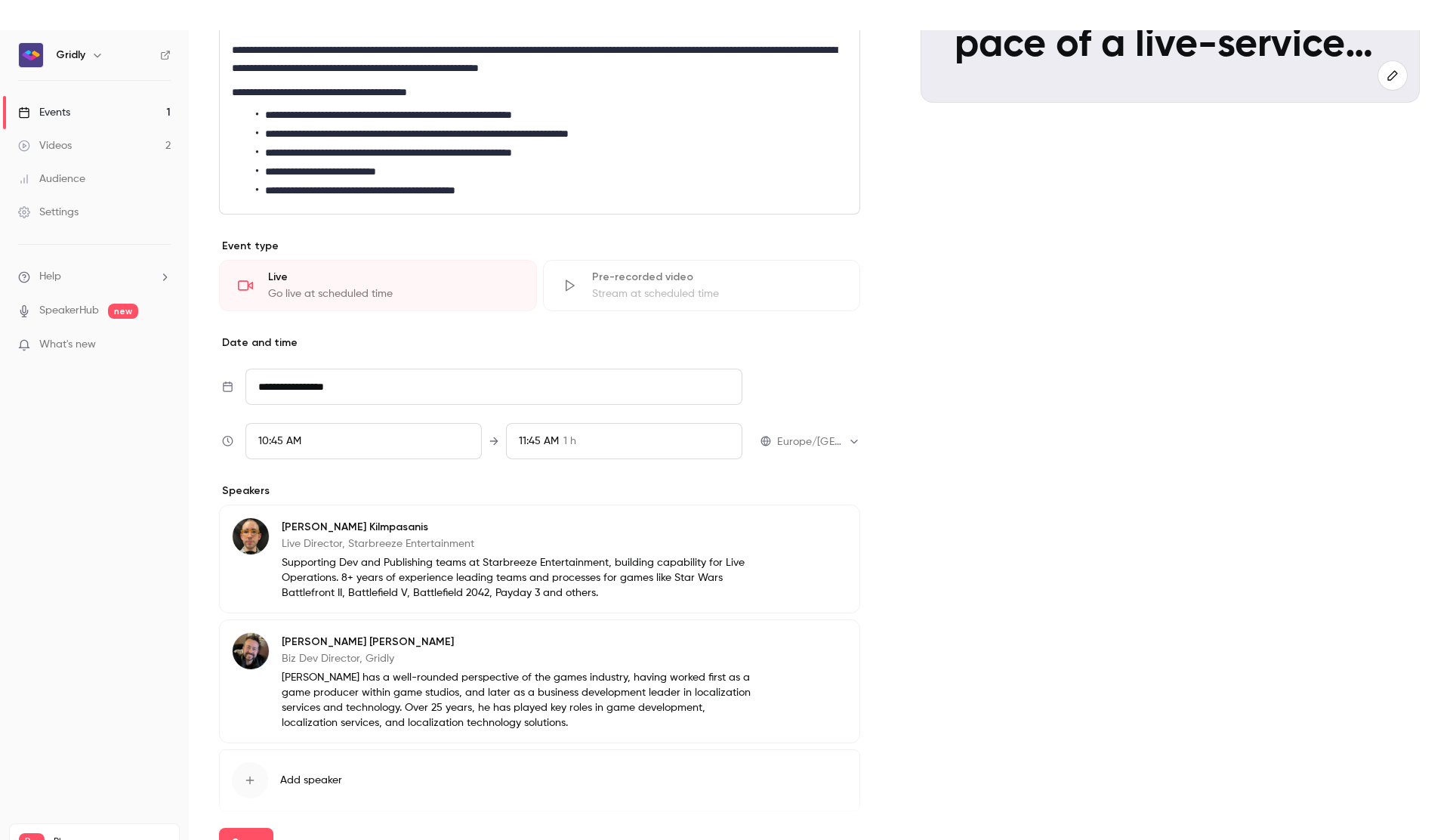
scroll to position [413, 0]
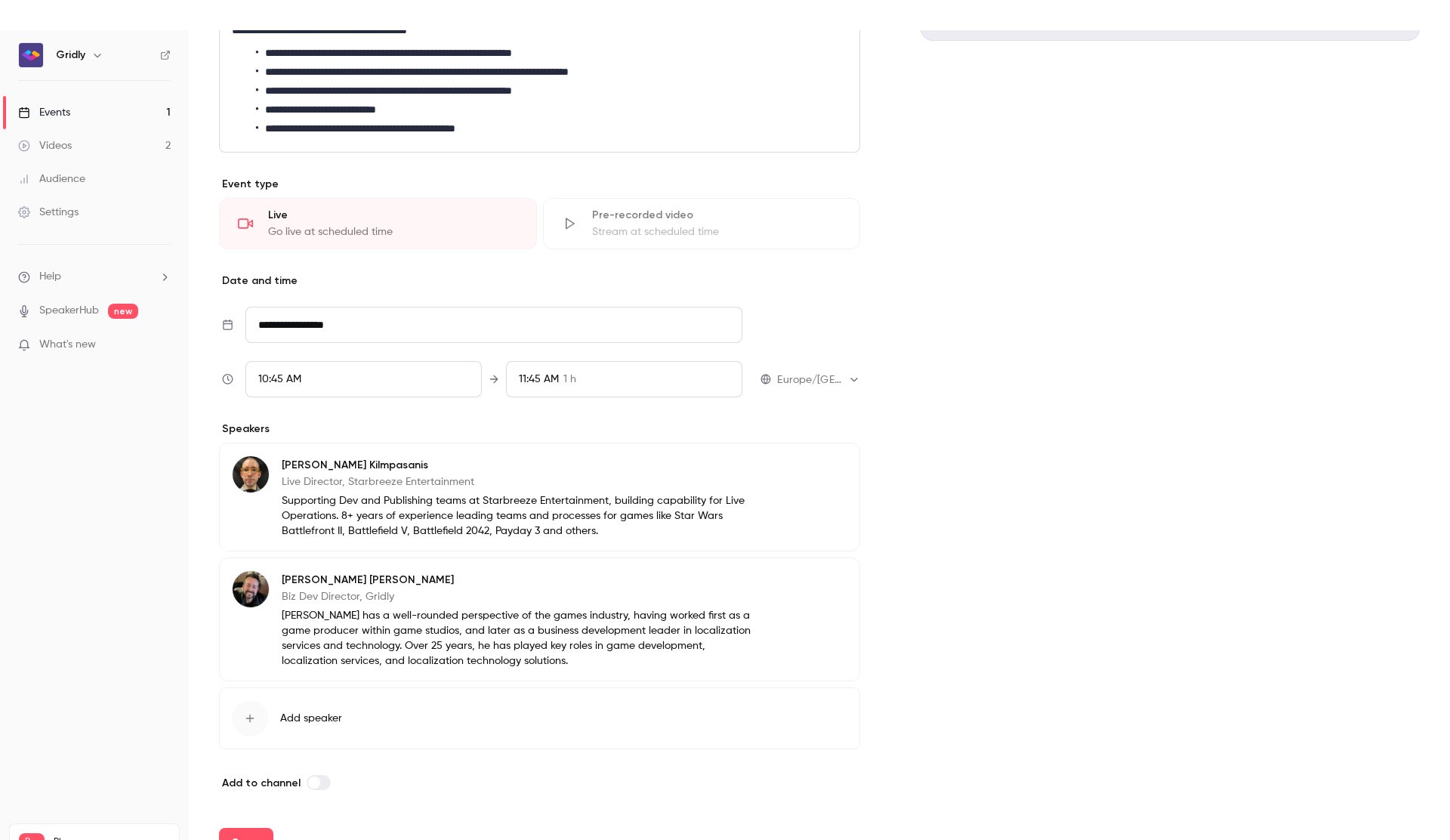
type input "**********"
click at [340, 323] on input "**********" at bounding box center [494, 325] width 497 height 36
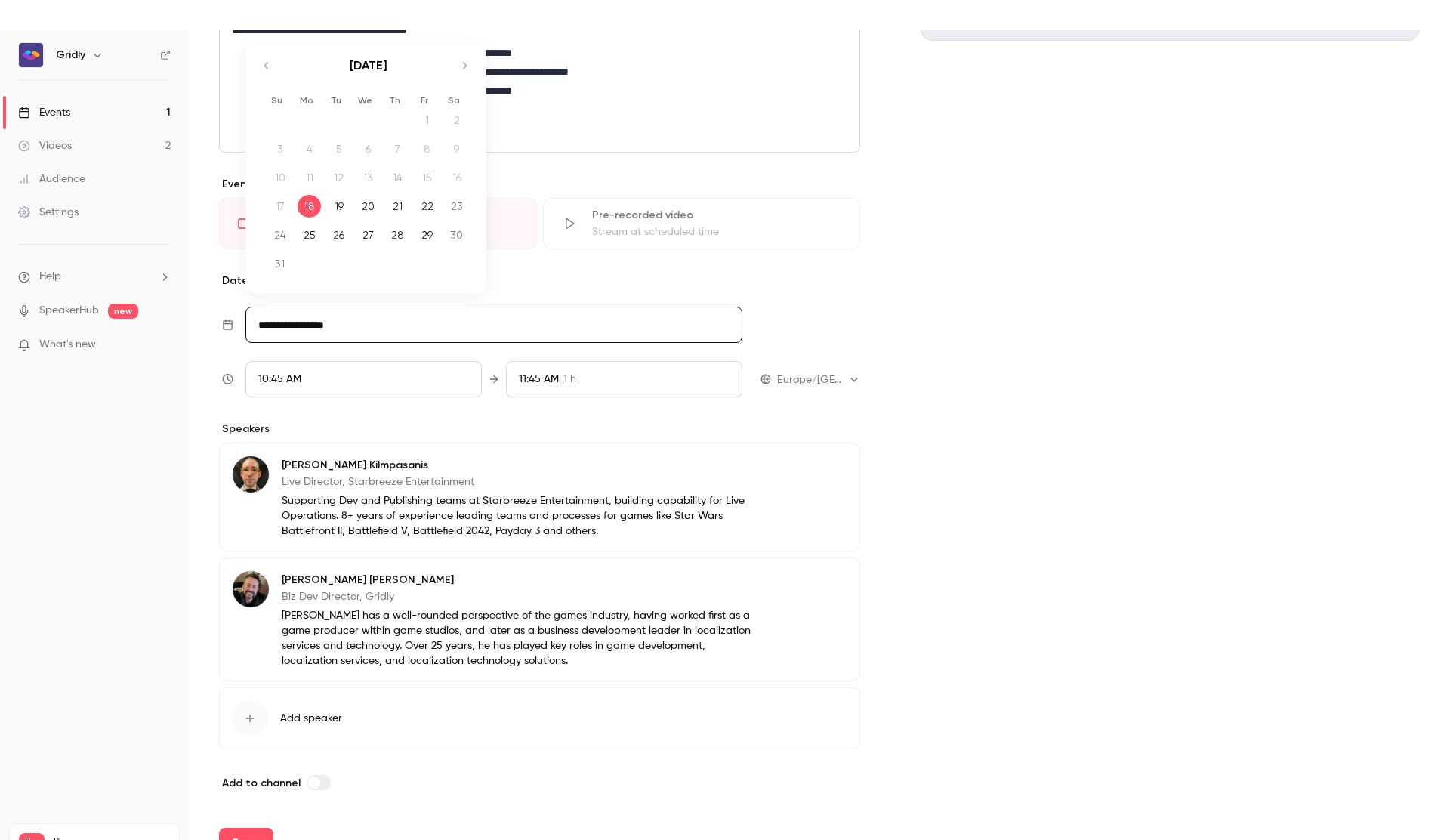
click at [464, 74] on icon "Move forward to switch to the next month." at bounding box center [464, 65] width 18 height 18
click at [397, 171] on div "11" at bounding box center [397, 171] width 24 height 23
type input "**********"
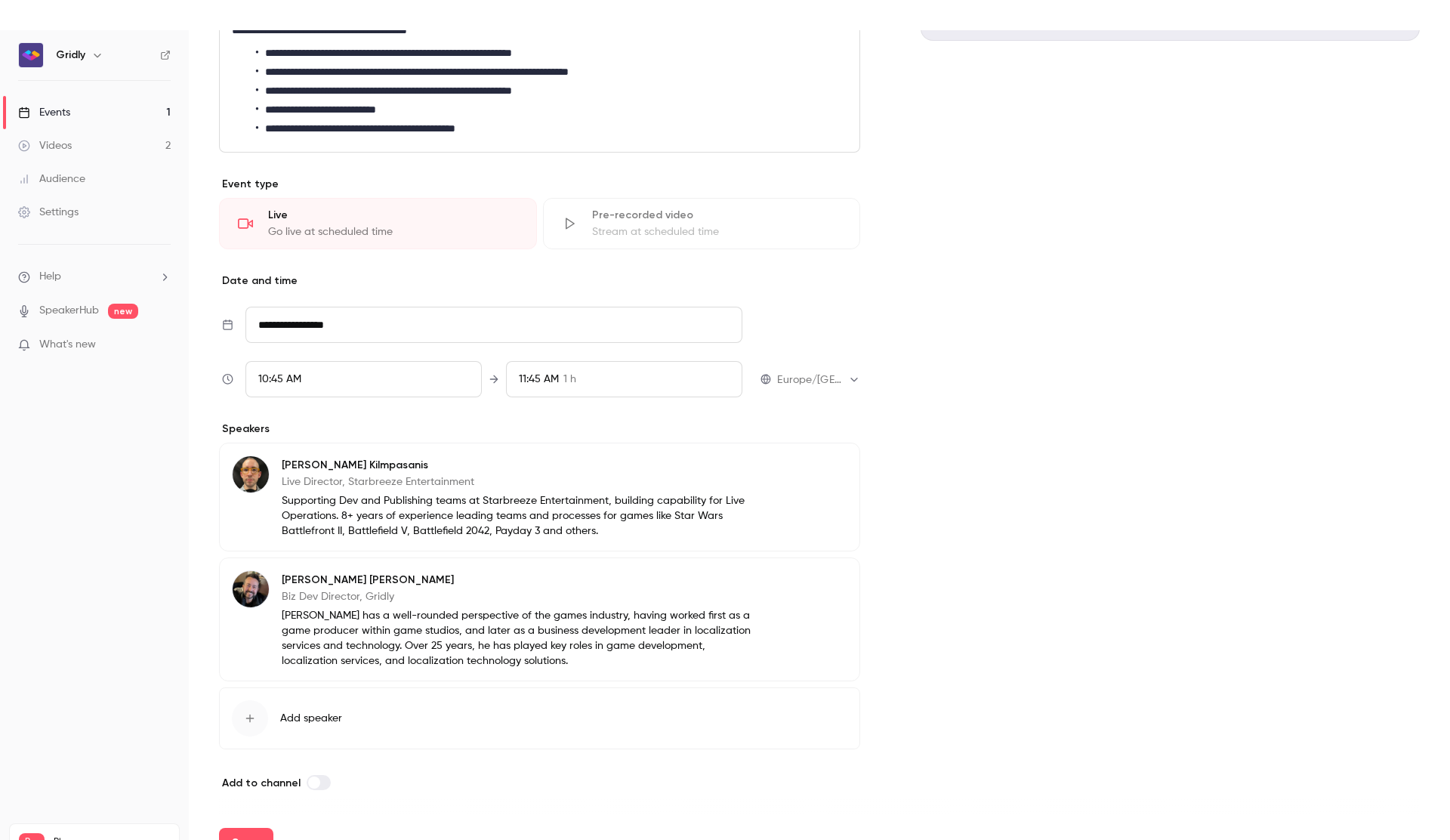
click at [389, 379] on div "10:45 AM" at bounding box center [363, 378] width 236 height 36
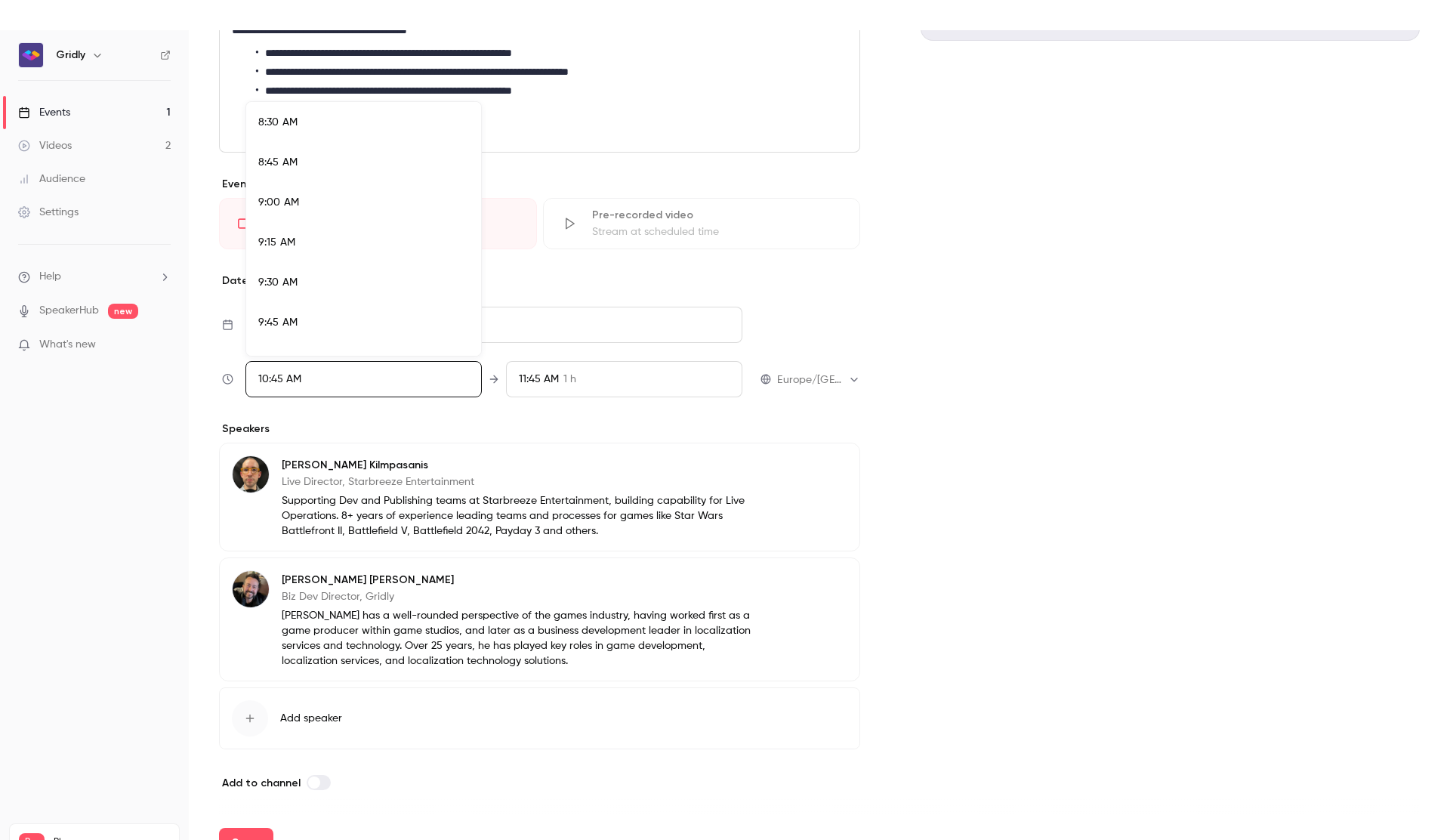
scroll to position [1360, 0]
click at [395, 196] on div "9:00 AM" at bounding box center [363, 202] width 211 height 16
click at [722, 430] on div at bounding box center [725, 420] width 1450 height 840
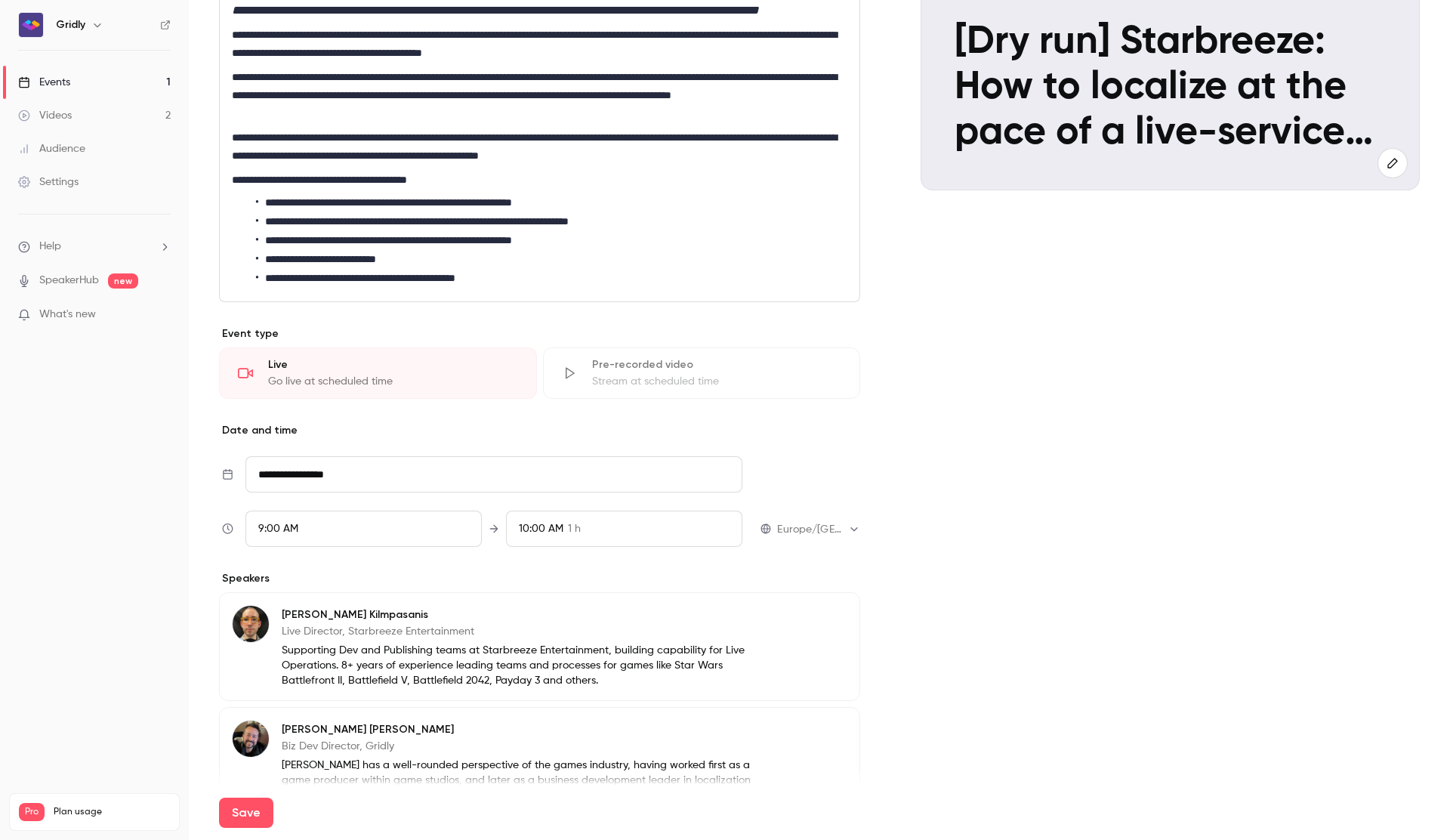
scroll to position [413, 0]
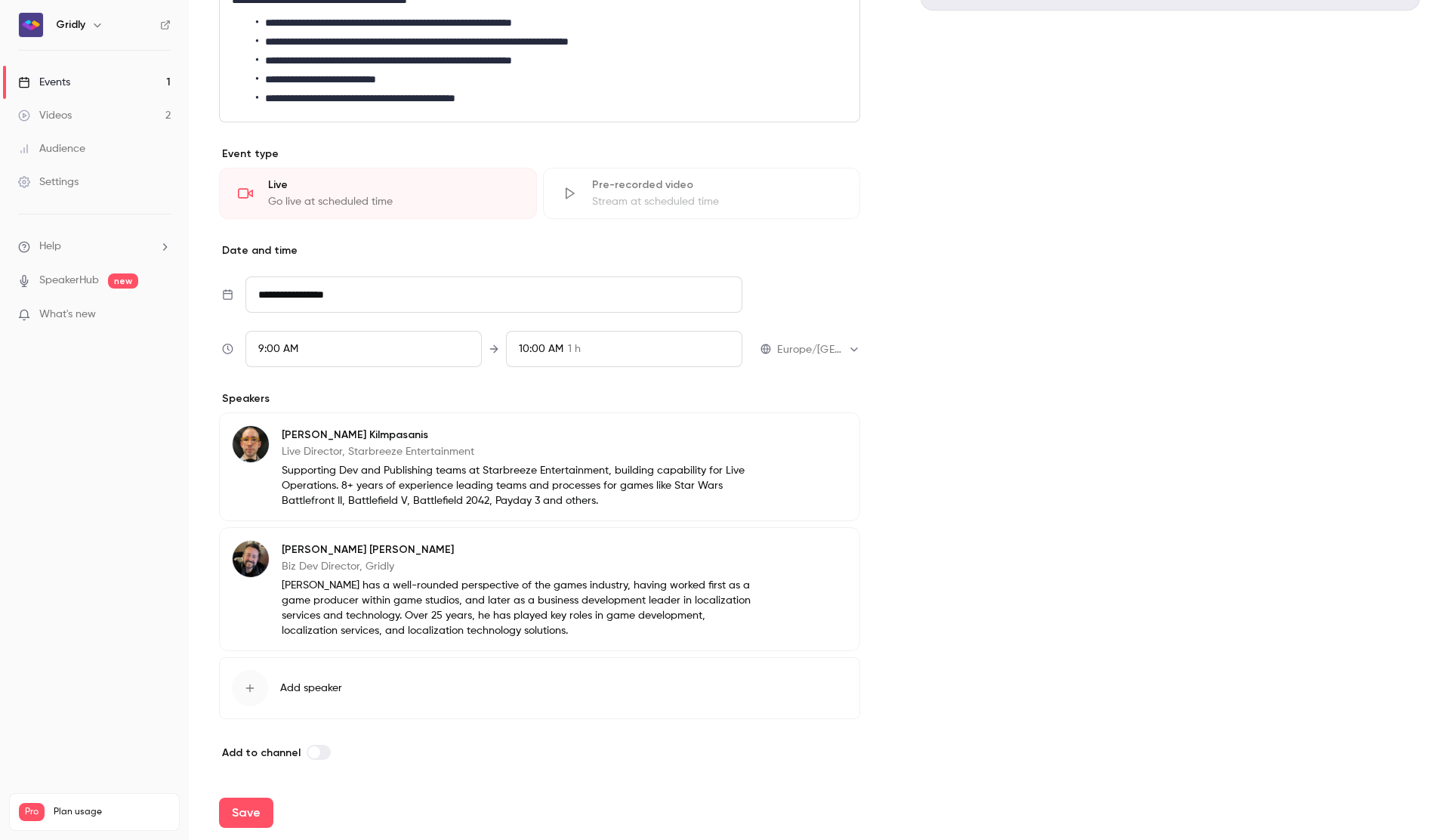
click at [244, 814] on button "Save" at bounding box center [246, 813] width 55 height 30
type input "**********"
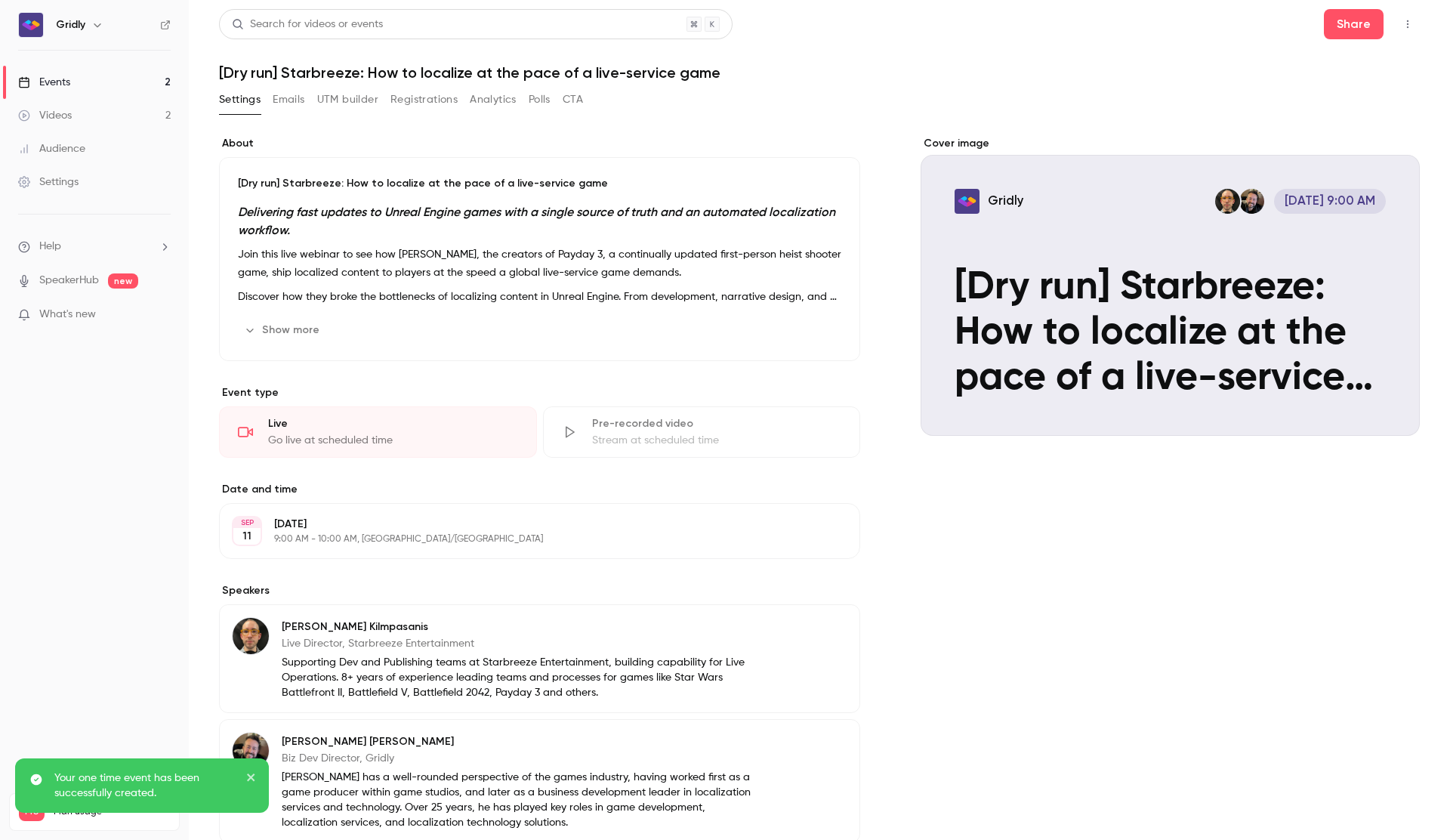
click at [70, 76] on div "Events" at bounding box center [43, 82] width 52 height 15
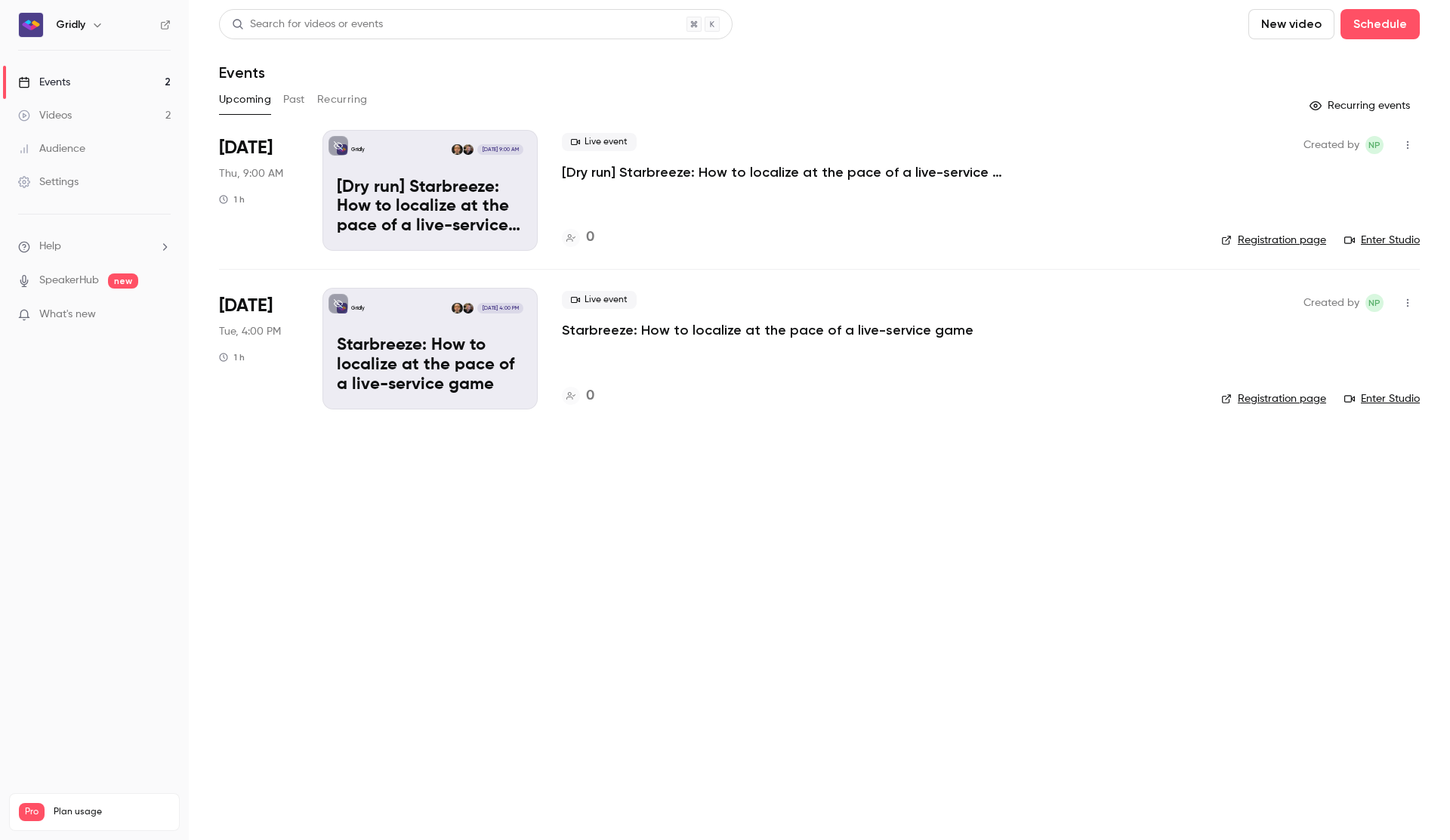
click at [681, 167] on p "[Dry run] Starbreeze: How to localize at the pace of a live-service game" at bounding box center [788, 172] width 453 height 18
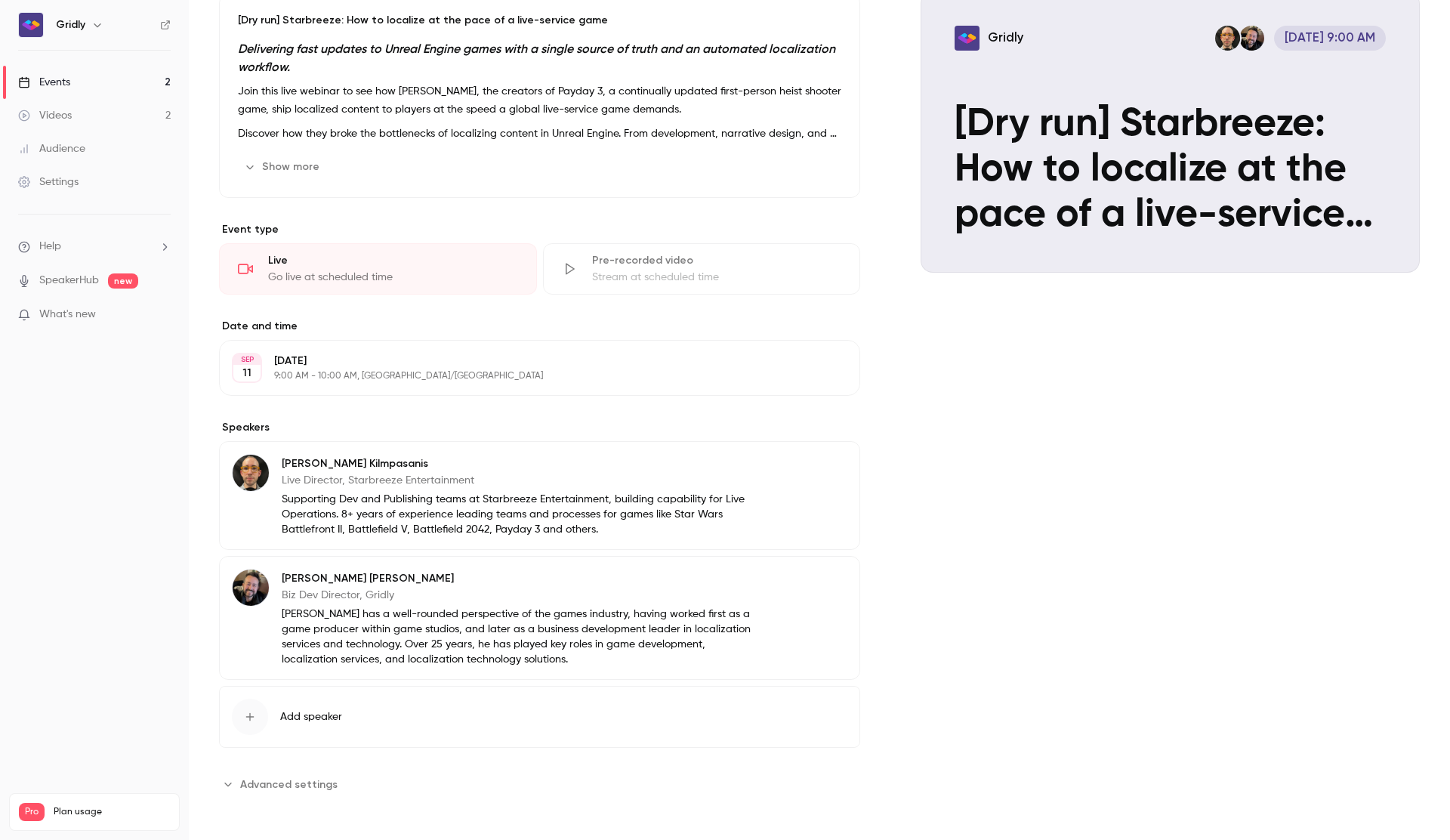
scroll to position [164, 0]
click at [294, 782] on span "Advanced settings" at bounding box center [288, 782] width 97 height 16
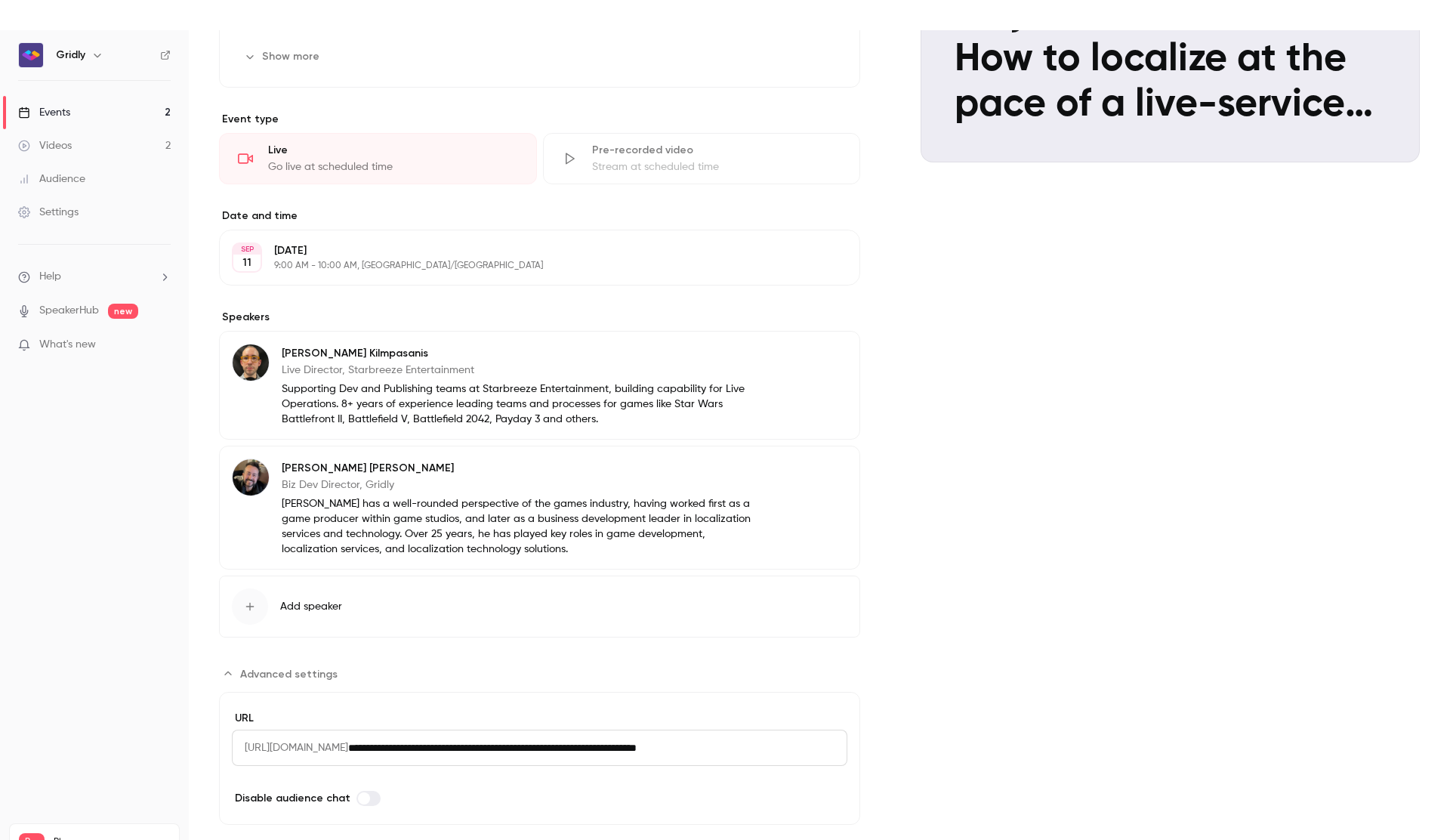
scroll to position [0, 0]
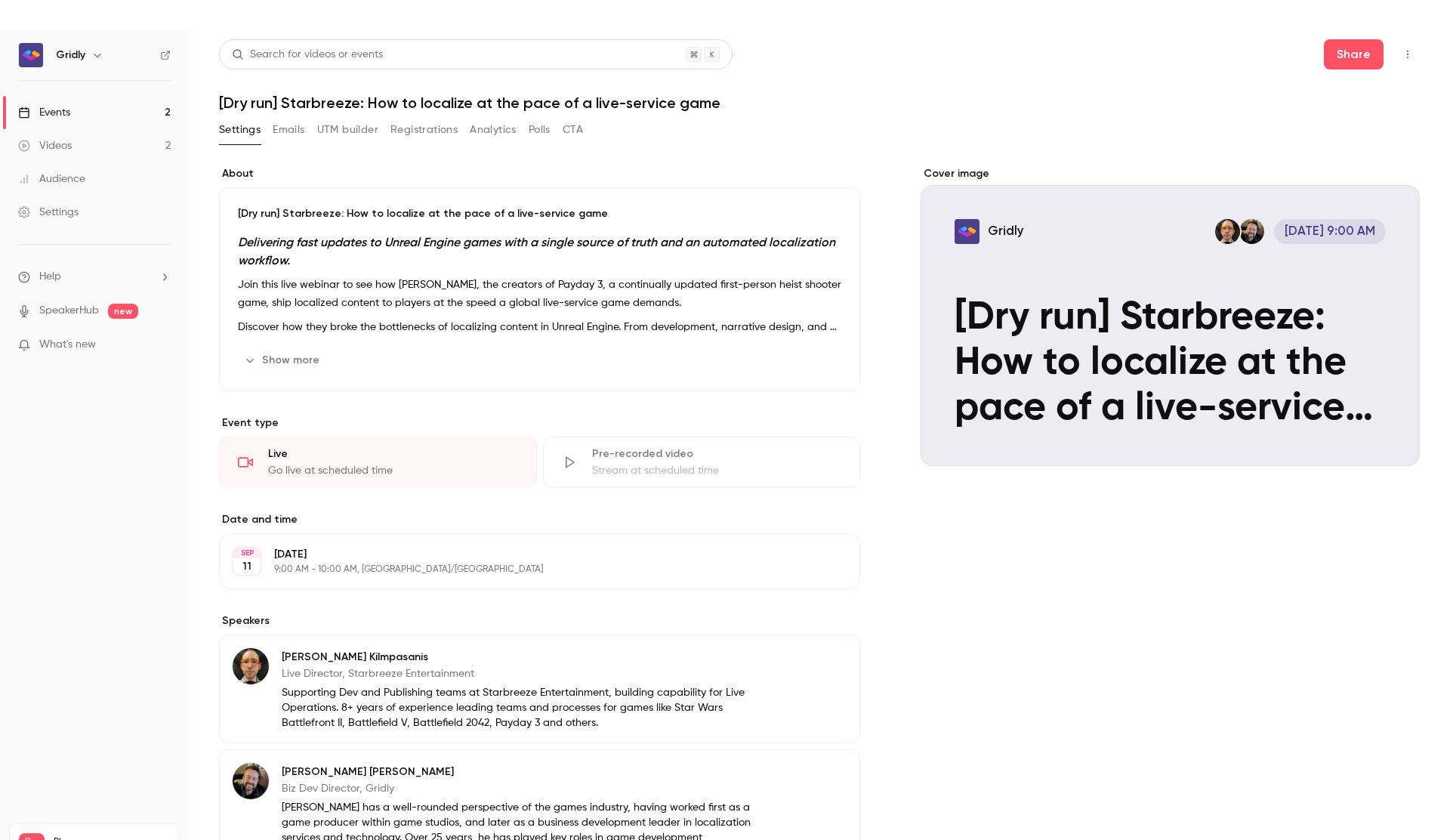
scroll to position [30, 0]
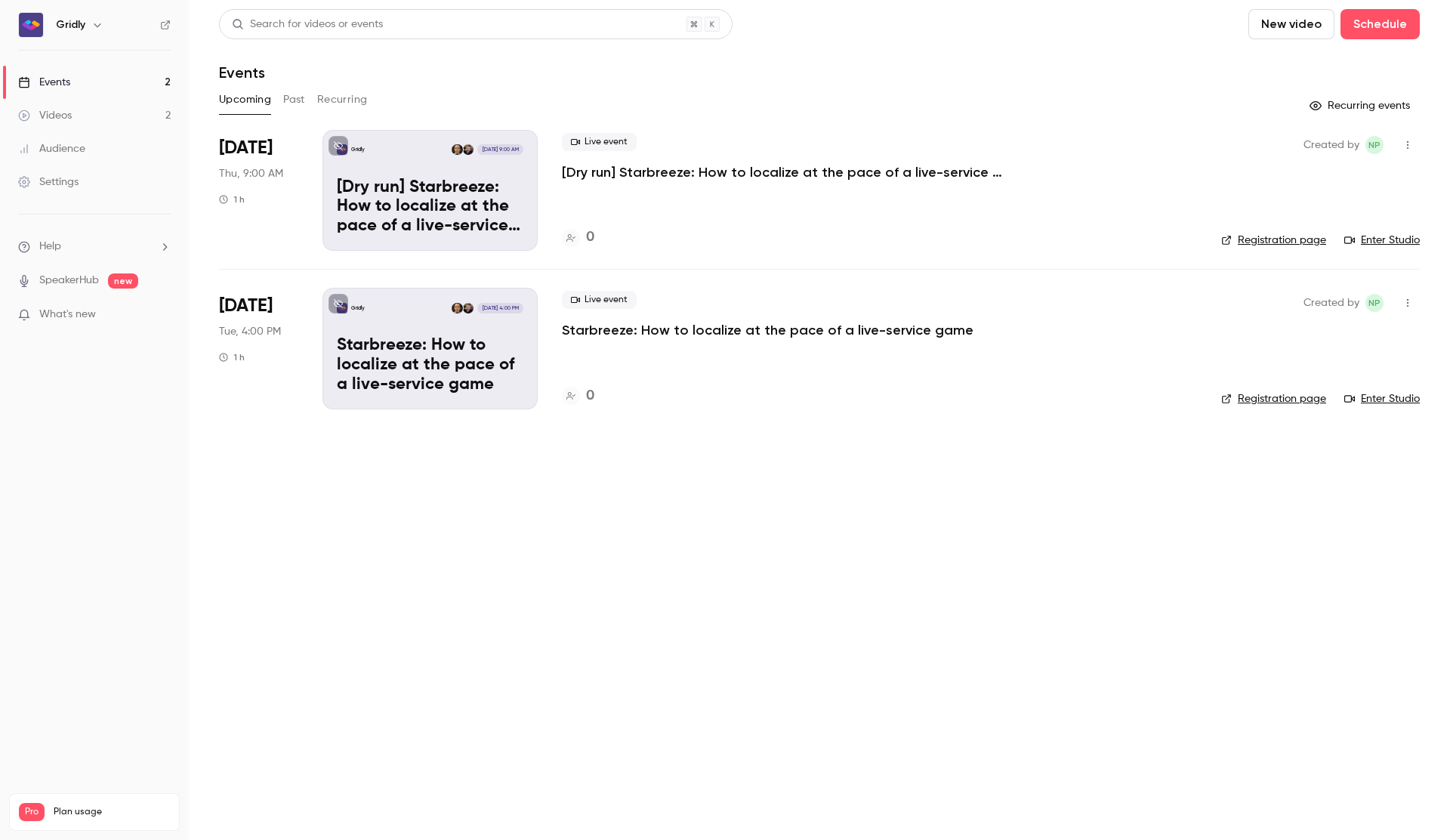
click at [1278, 398] on link "Registration page" at bounding box center [1273, 398] width 105 height 15
click at [1379, 401] on link "Enter Studio" at bounding box center [1382, 398] width 76 height 15
click at [1405, 146] on icon "button" at bounding box center [1408, 144] width 12 height 10
click at [1356, 225] on div "Invite to Studio" at bounding box center [1350, 223] width 115 height 15
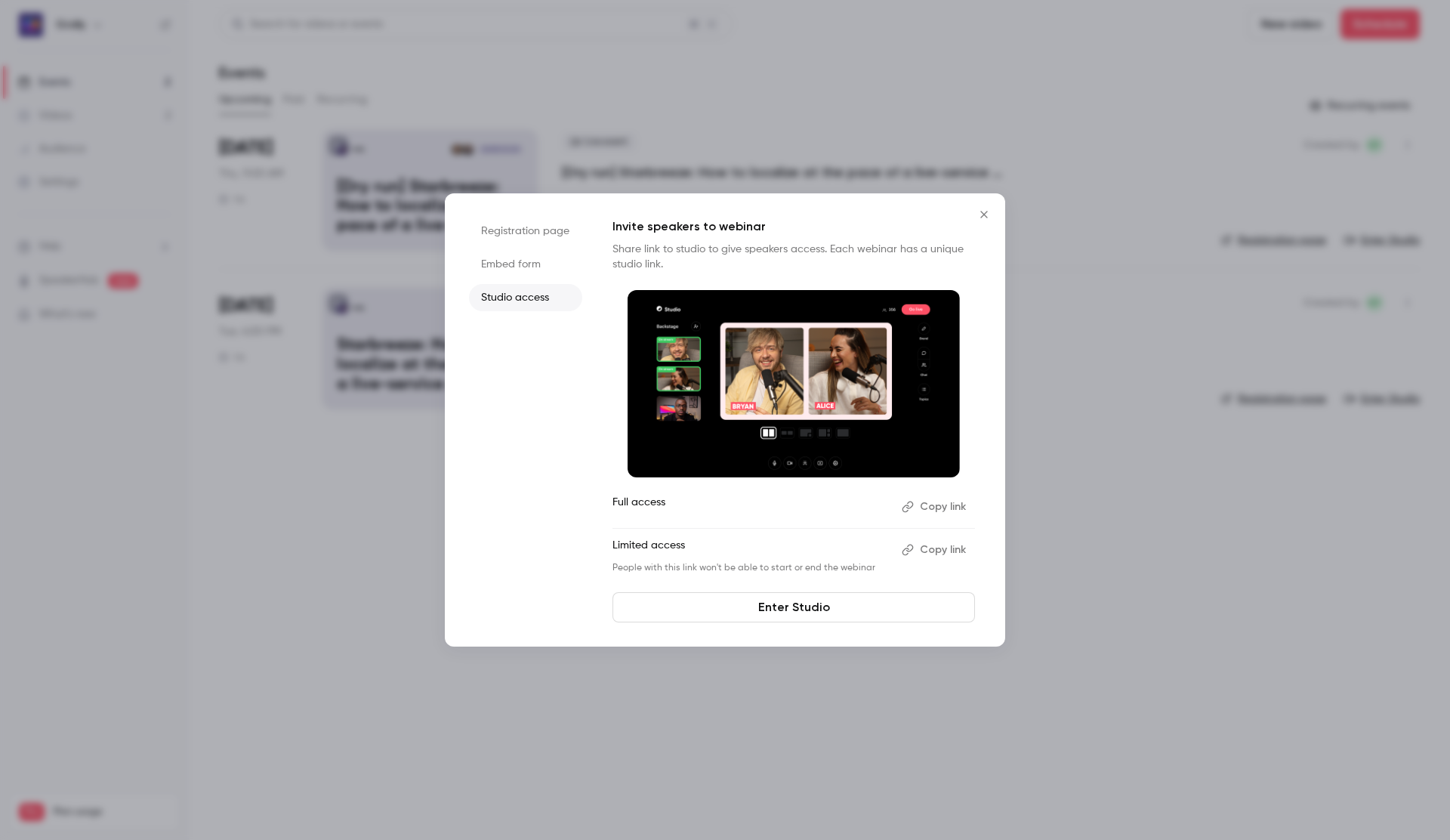
click at [977, 210] on icon "Close" at bounding box center [984, 214] width 18 height 12
